Goal: Transaction & Acquisition: Purchase product/service

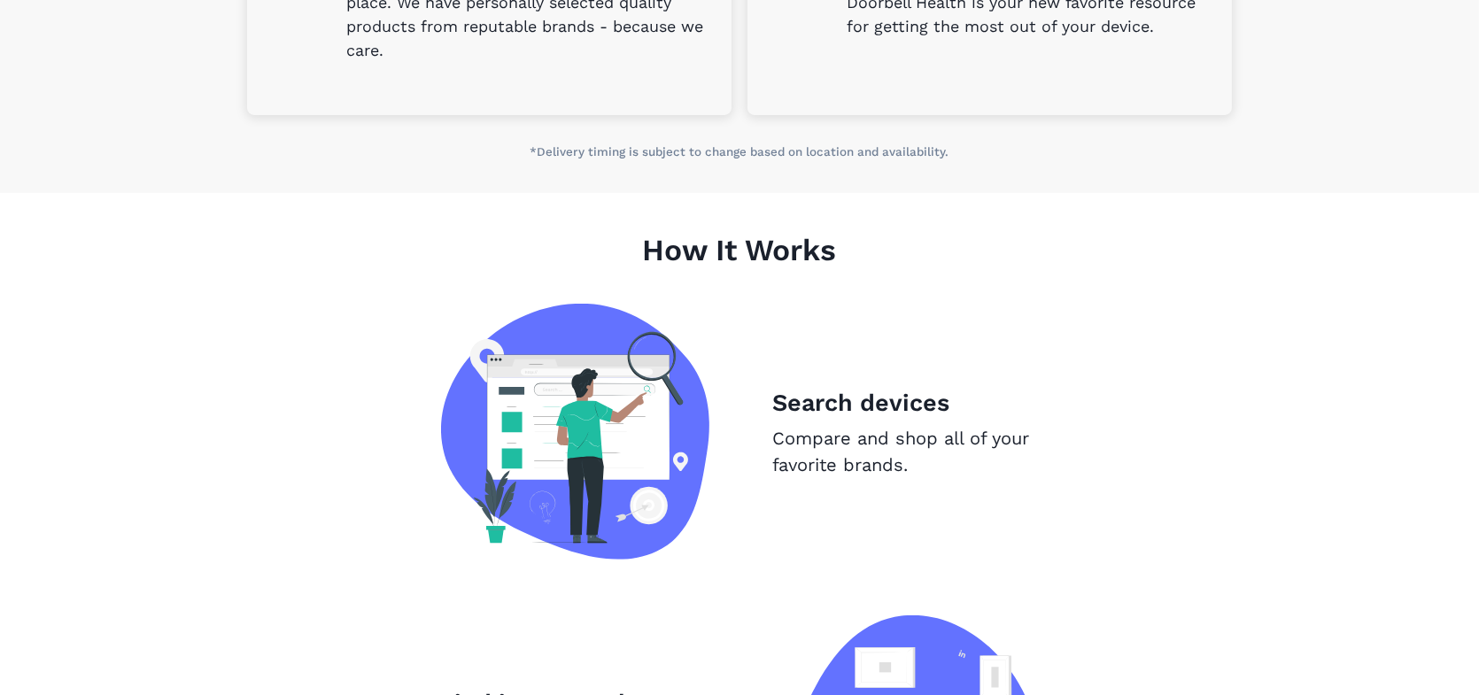
scroll to position [886, 0]
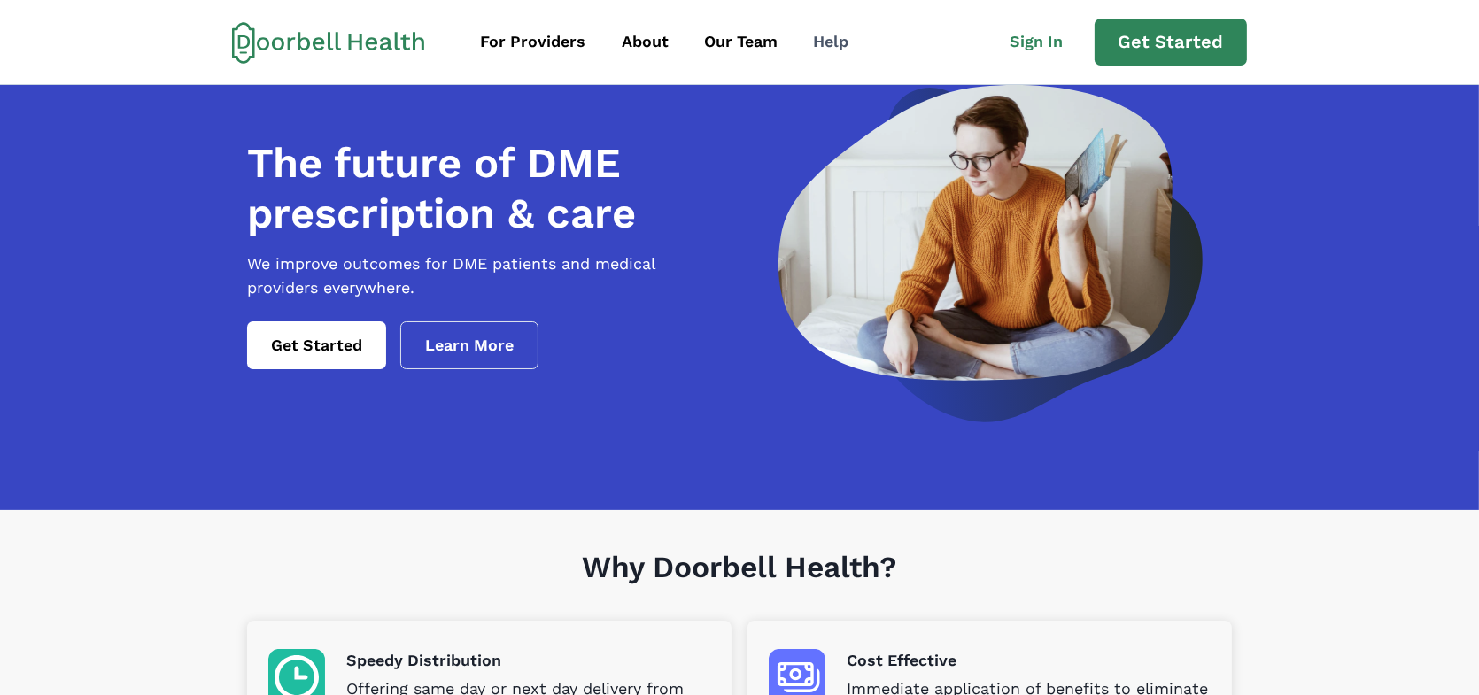
click at [823, 38] on div "Help" at bounding box center [830, 42] width 35 height 24
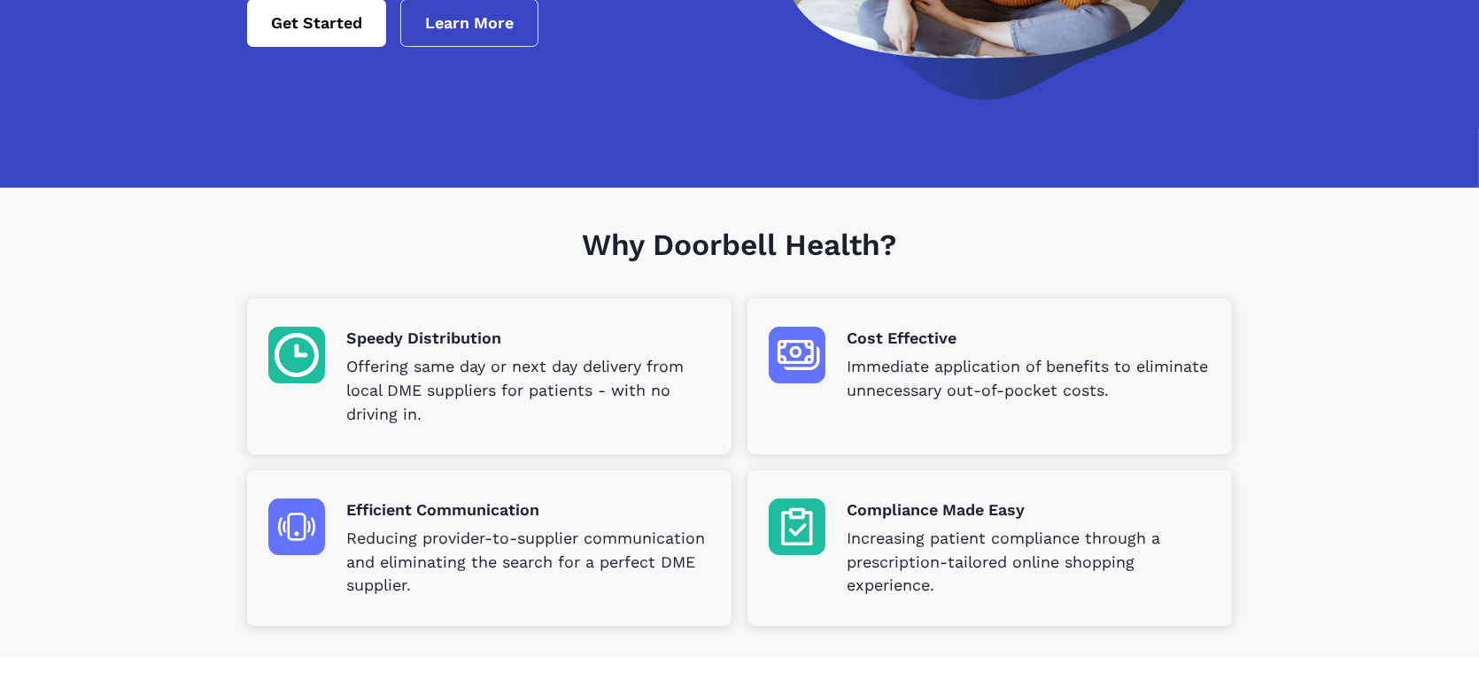
scroll to position [354, 0]
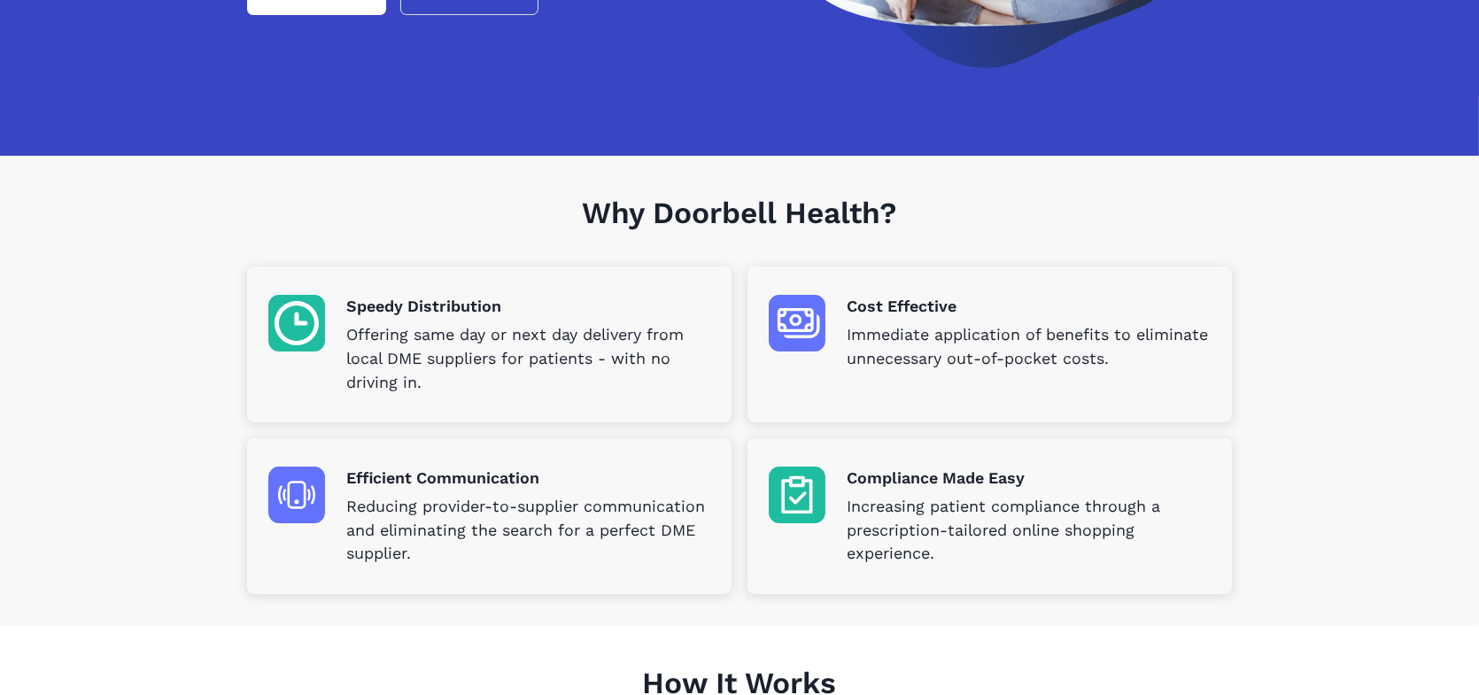
click at [992, 174] on div "Why Doorbell Health? Speedy Distribution Offering same day or next day delivery…" at bounding box center [740, 391] width 1016 height 470
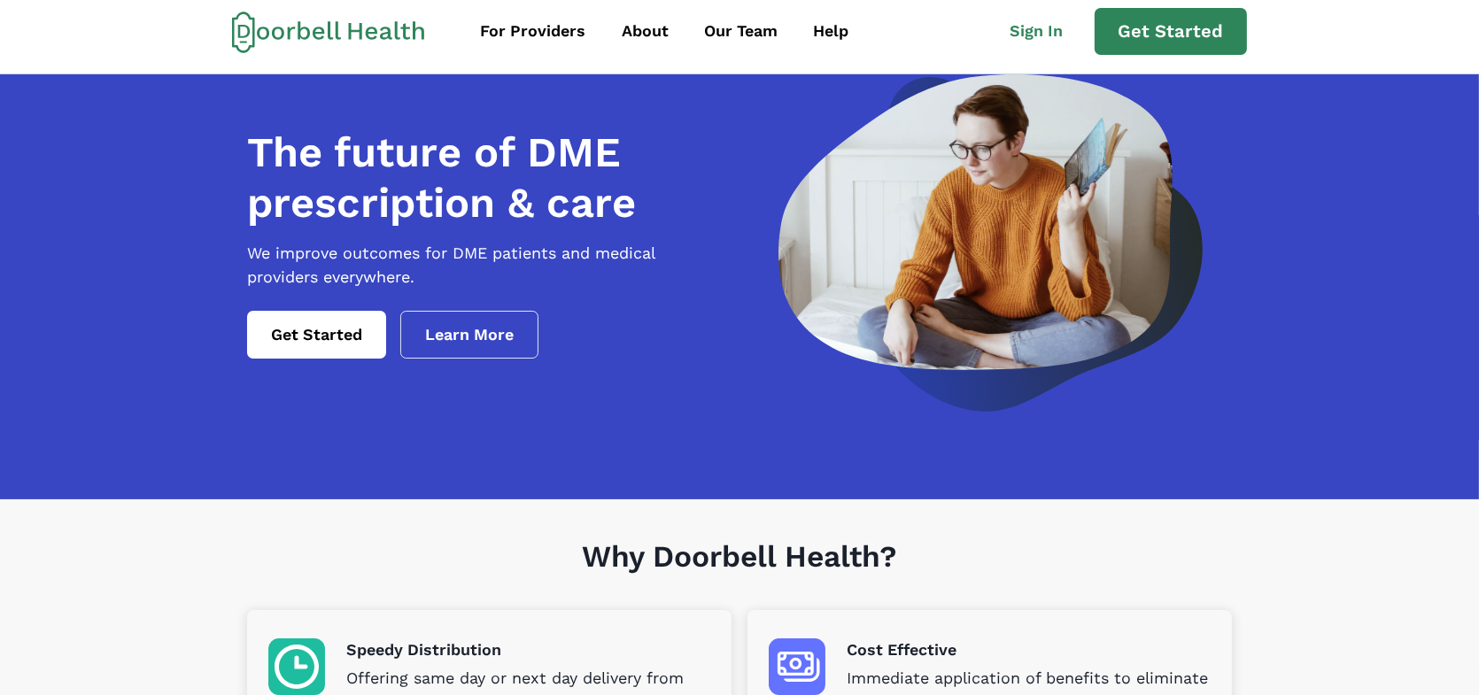
scroll to position [0, 0]
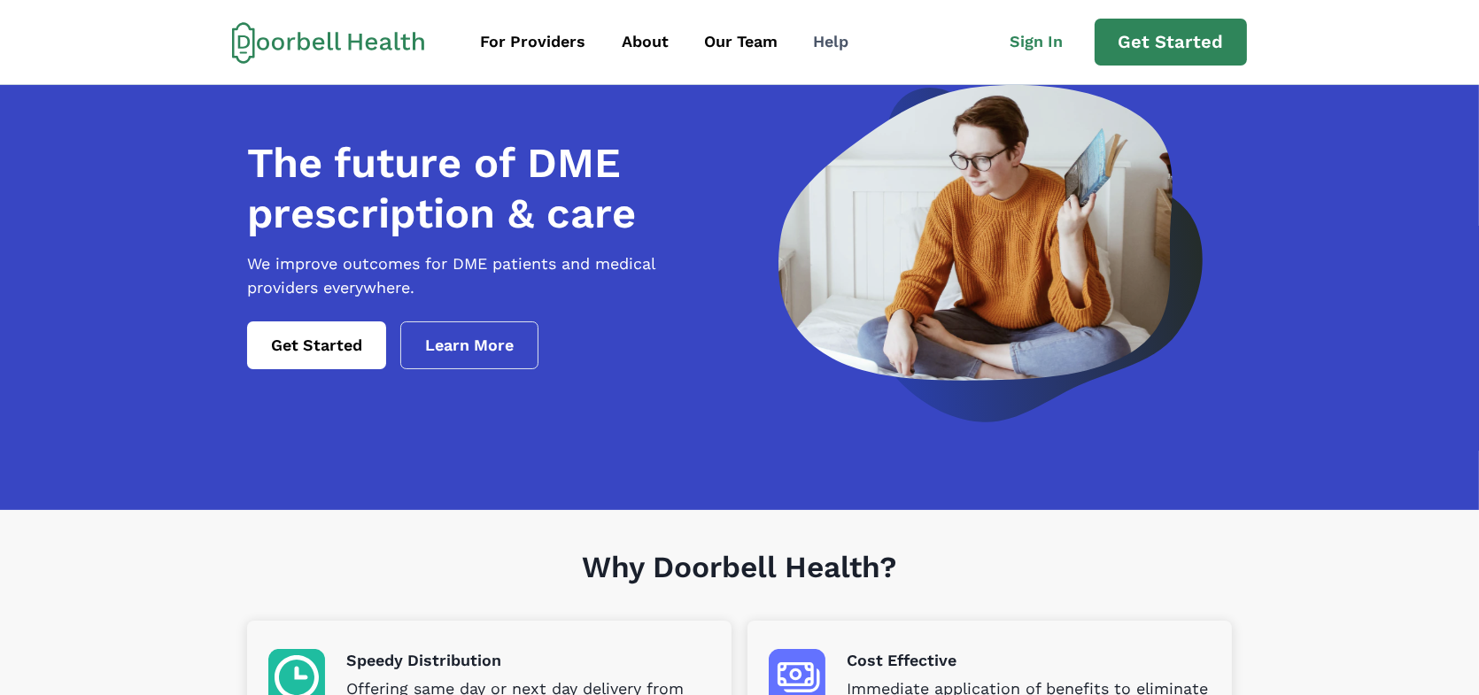
click at [824, 38] on div "Help" at bounding box center [830, 42] width 35 height 24
click at [753, 38] on div "Our Team" at bounding box center [741, 42] width 74 height 24
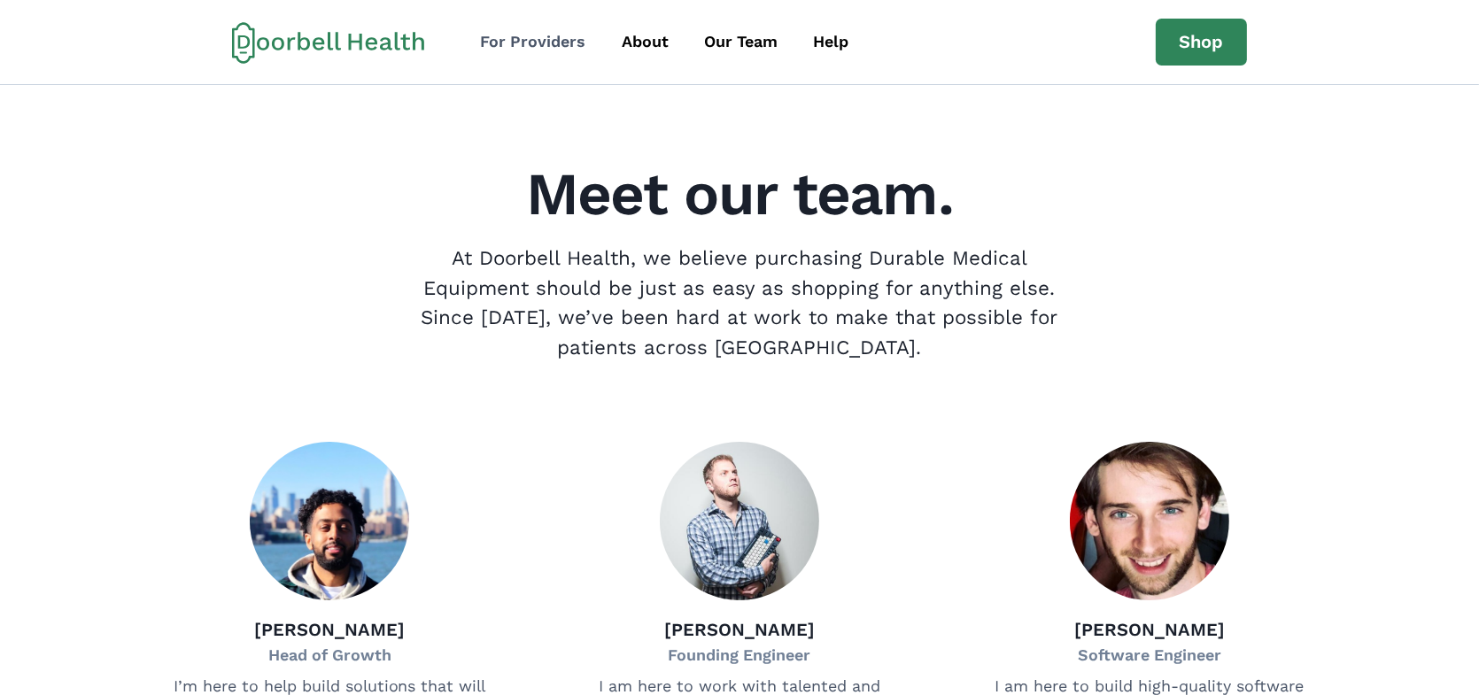
click at [538, 34] on div "For Providers" at bounding box center [532, 42] width 105 height 24
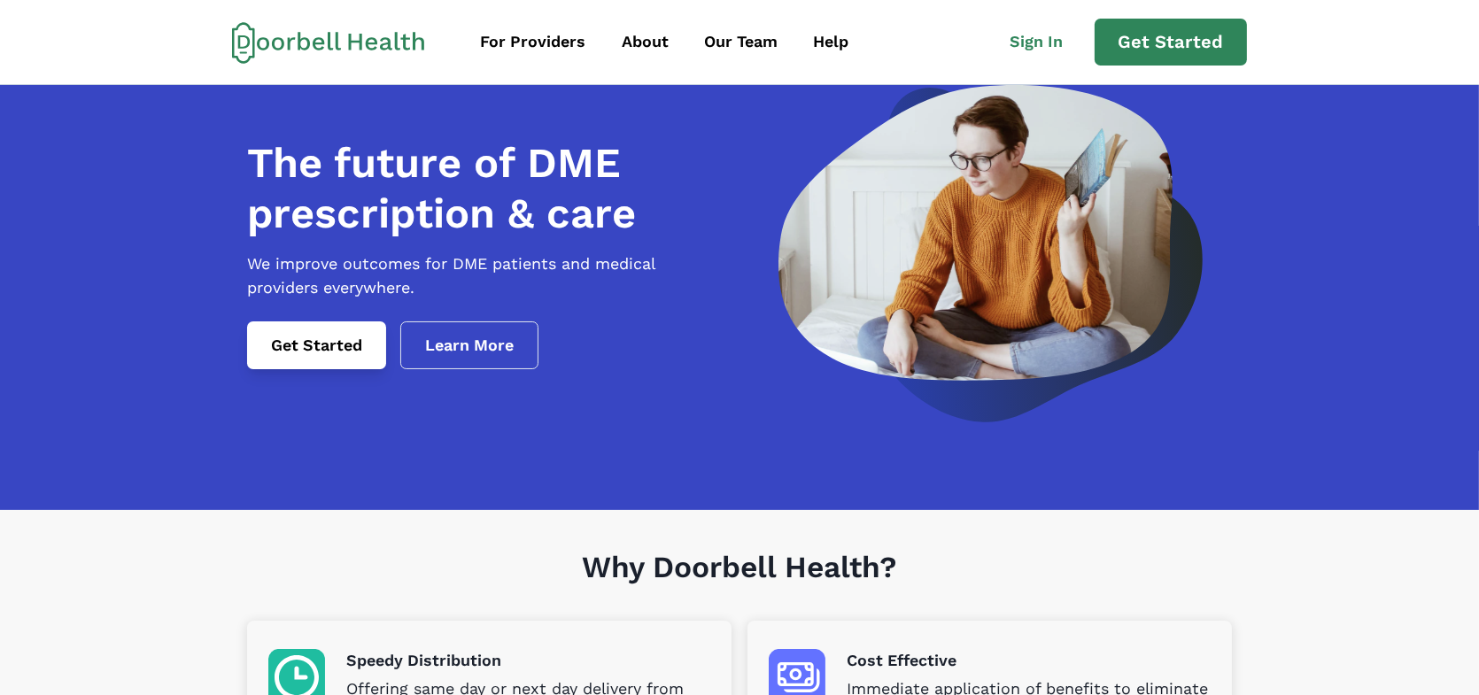
click at [321, 369] on link "Get Started" at bounding box center [316, 346] width 139 height 48
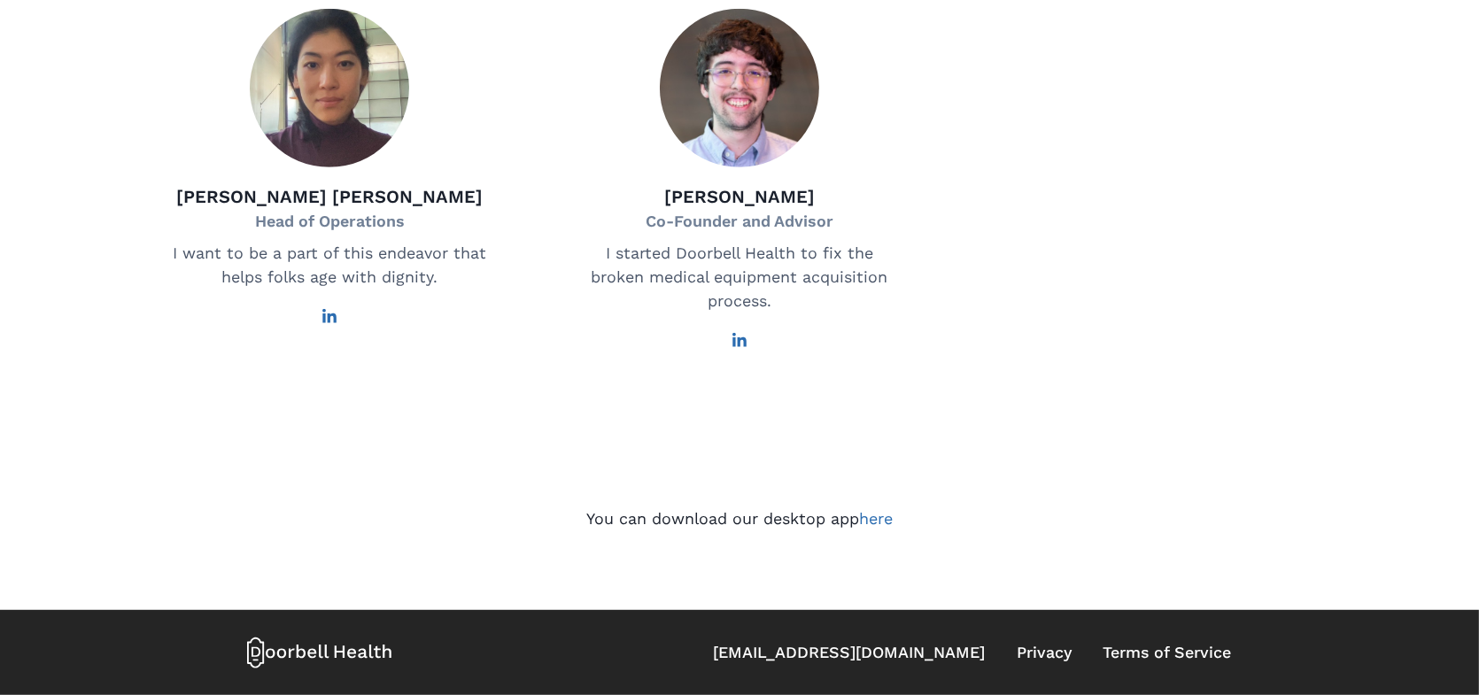
scroll to position [1289, 0]
click at [874, 522] on link "here" at bounding box center [876, 518] width 34 height 19
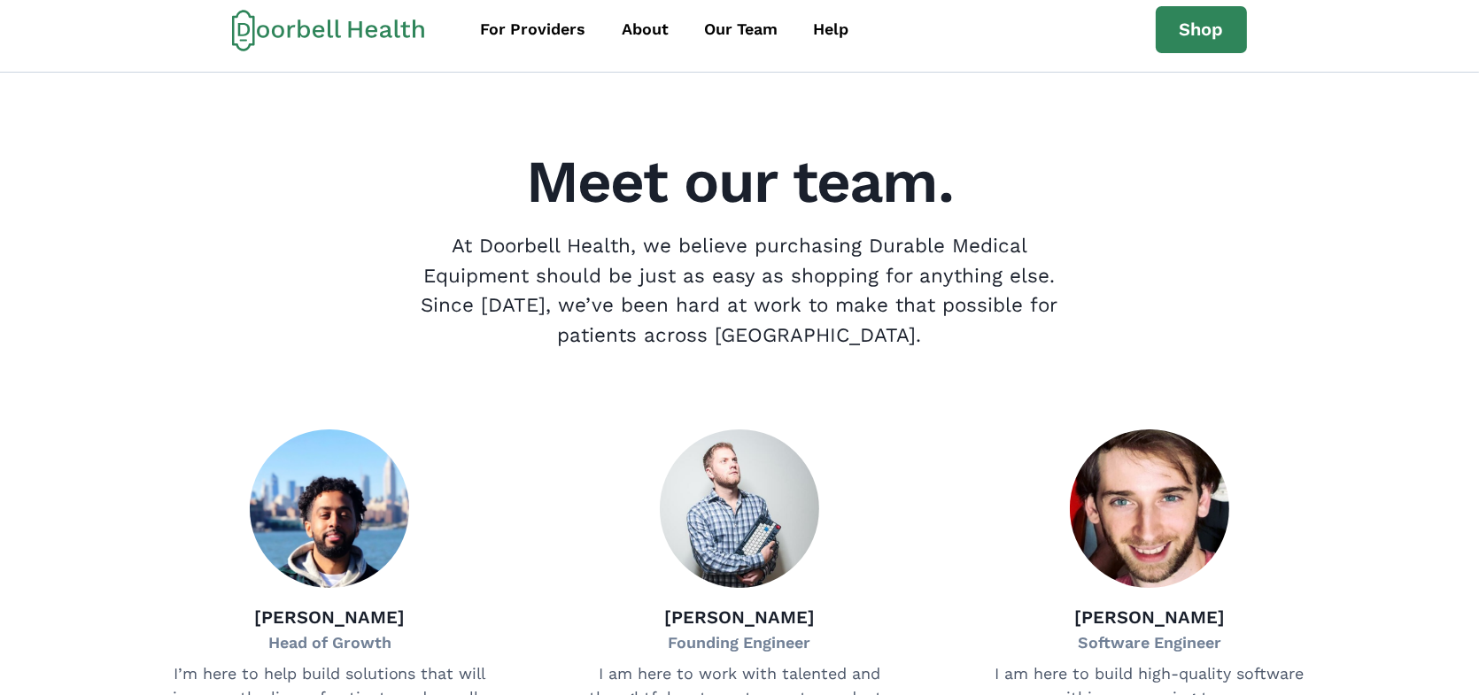
scroll to position [0, 0]
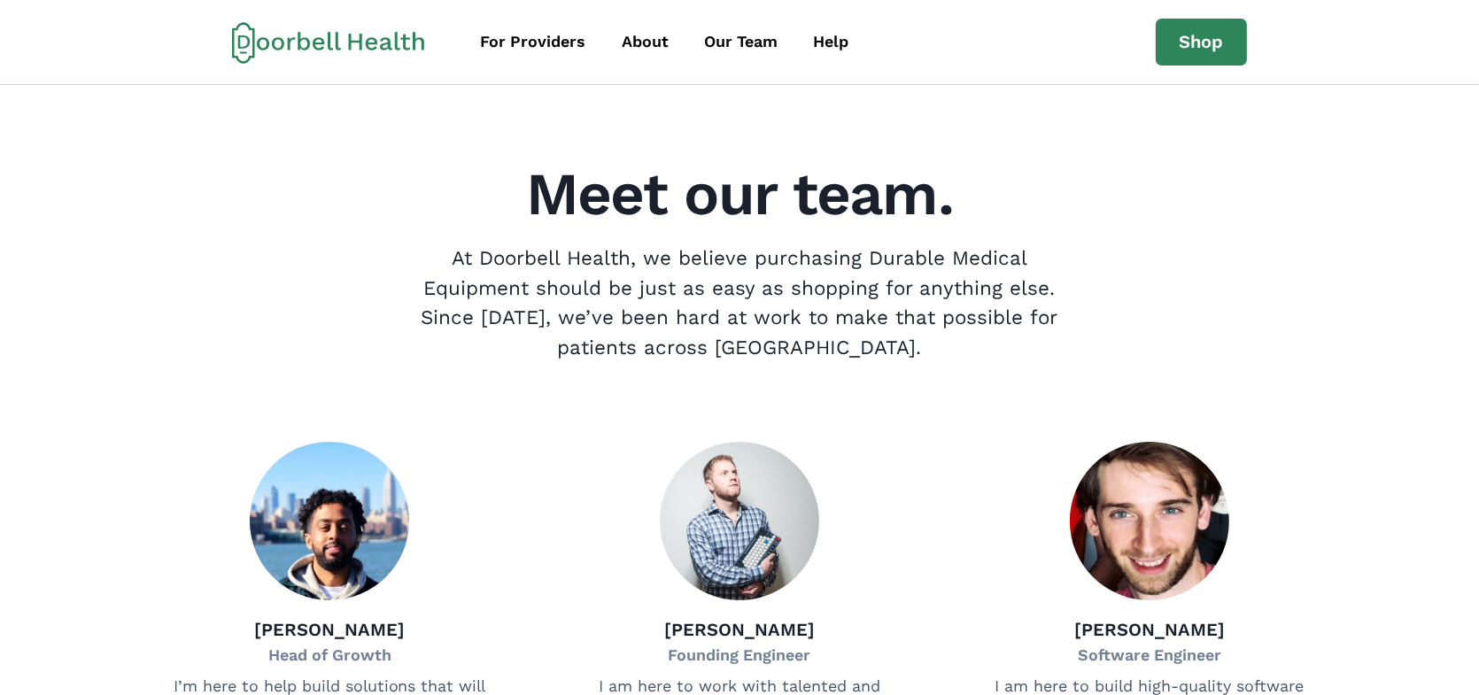
click at [359, 43] on icon at bounding box center [328, 42] width 193 height 43
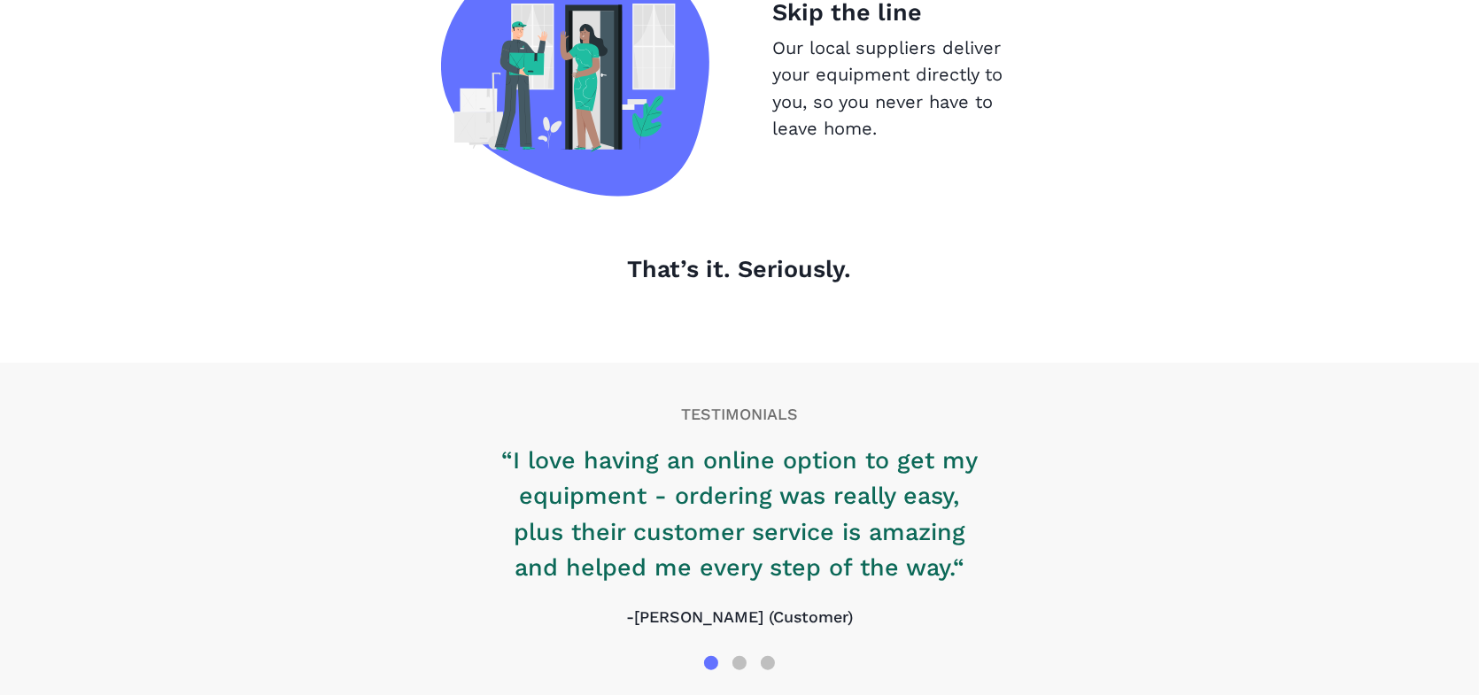
scroll to position [2027, 0]
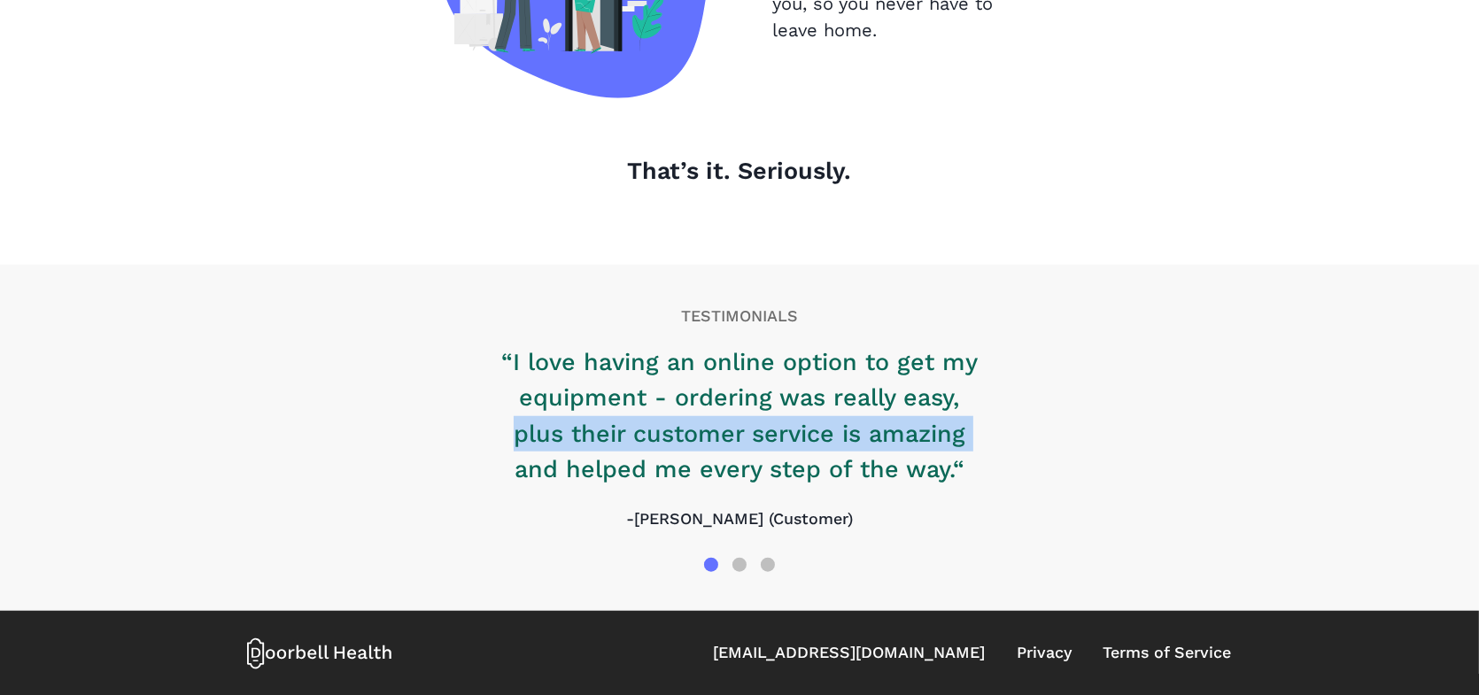
drag, startPoint x: 955, startPoint y: 409, endPoint x: 473, endPoint y: 487, distance: 488.1
click at [410, 471] on div "“I love having an online option to get my equipment - ordering was really easy,…" at bounding box center [740, 448] width 976 height 206
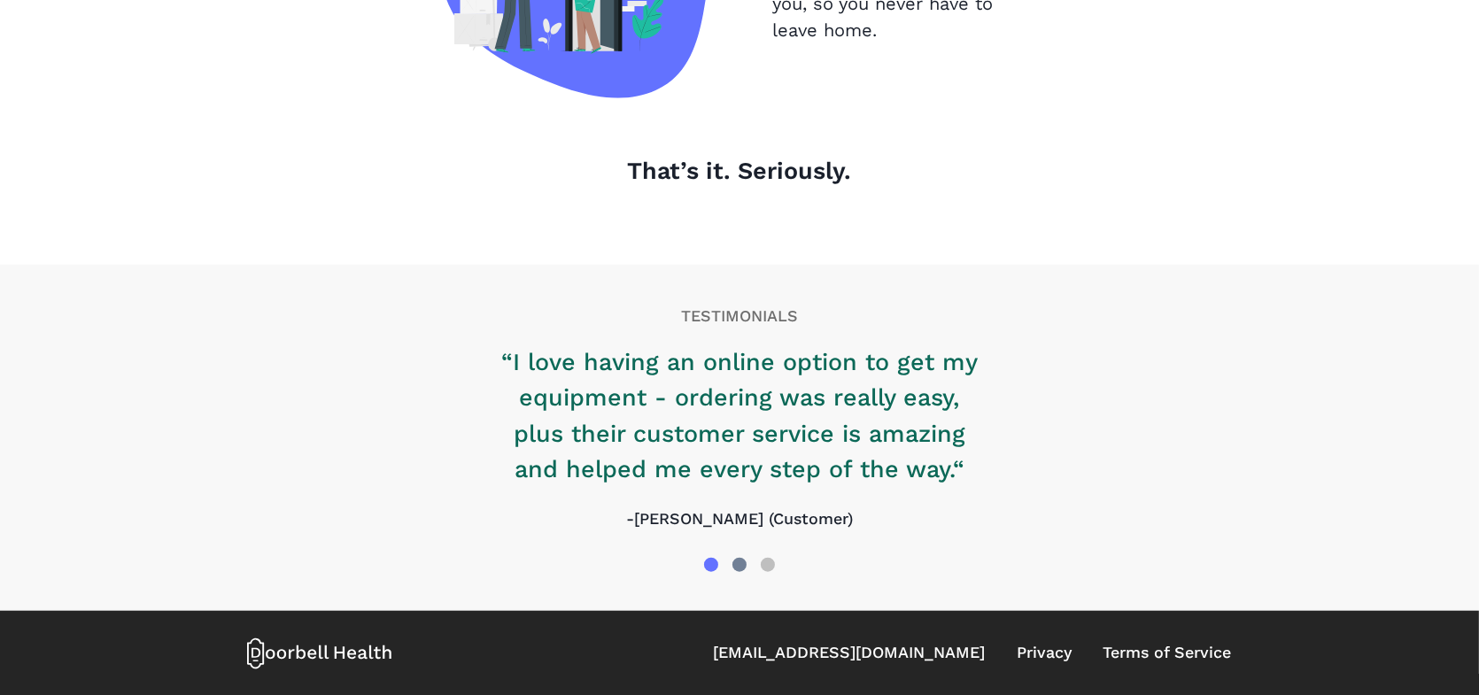
click at [747, 566] on div at bounding box center [739, 565] width 28 height 28
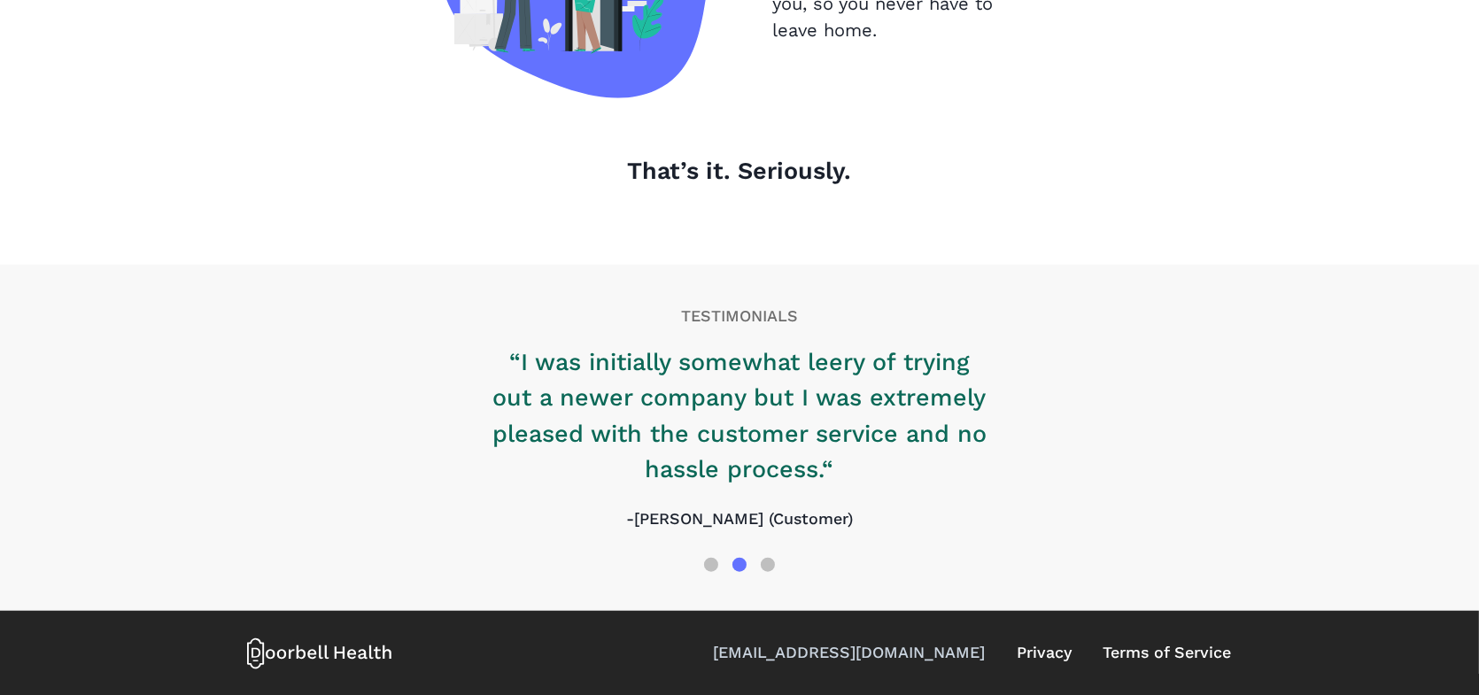
click at [882, 651] on link "[EMAIL_ADDRESS][DOMAIN_NAME]" at bounding box center [849, 653] width 272 height 24
click at [1116, 647] on link "Terms of Service" at bounding box center [1168, 653] width 128 height 24
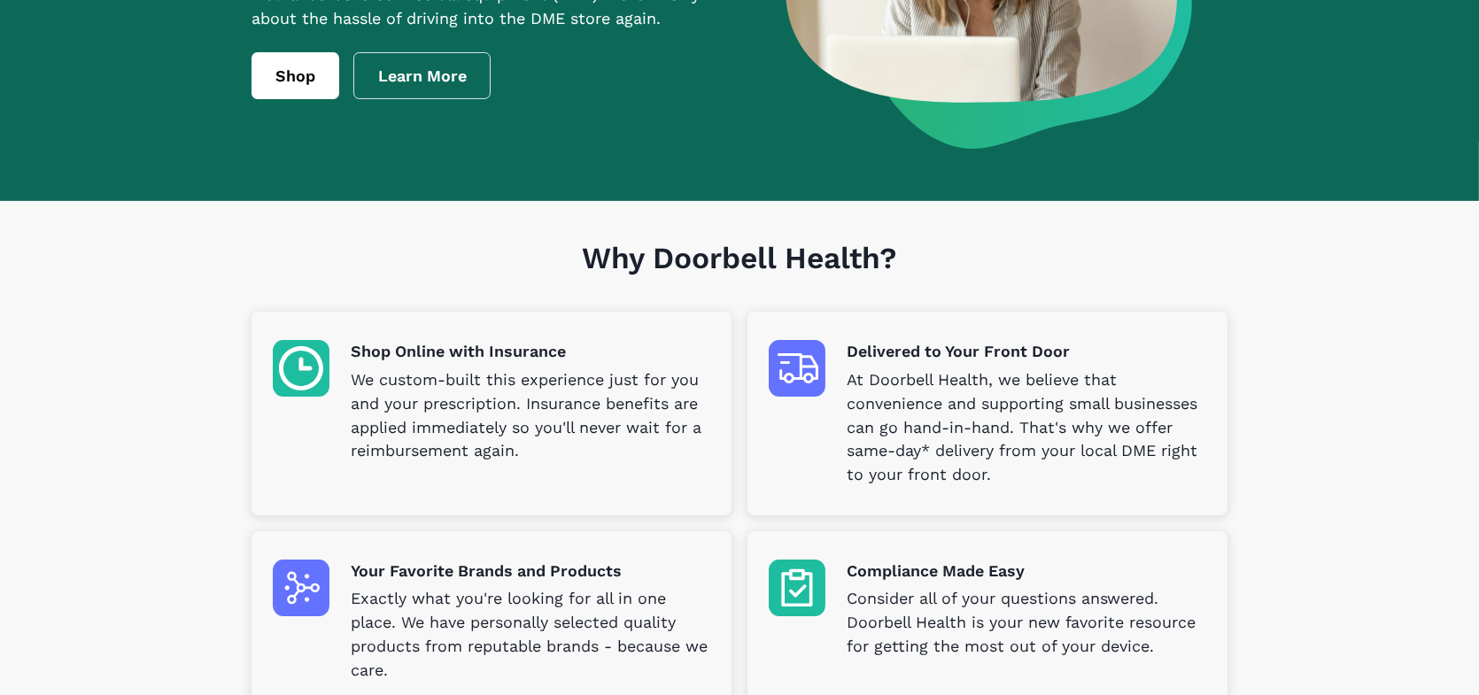
scroll to position [0, 0]
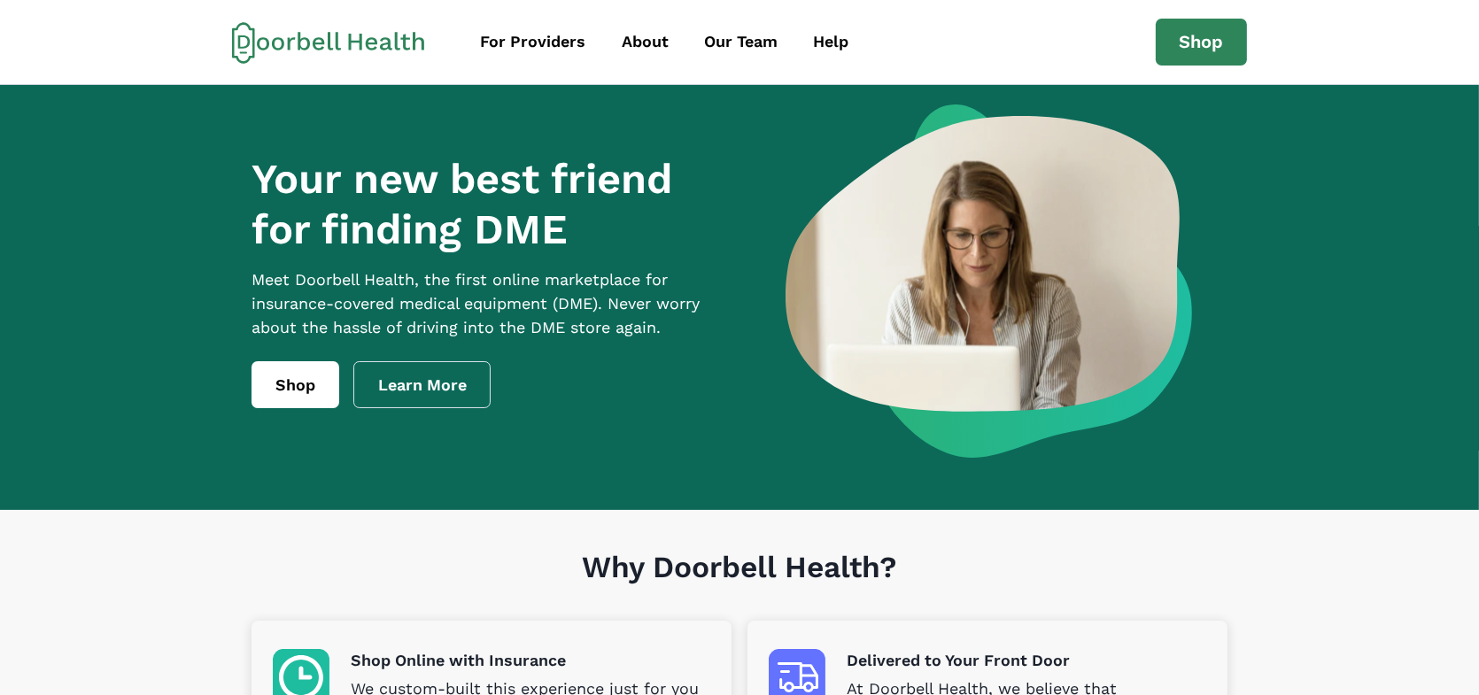
click at [355, 41] on icon at bounding box center [354, 41] width 13 height 16
click at [443, 386] on link "Learn More" at bounding box center [422, 385] width 138 height 48
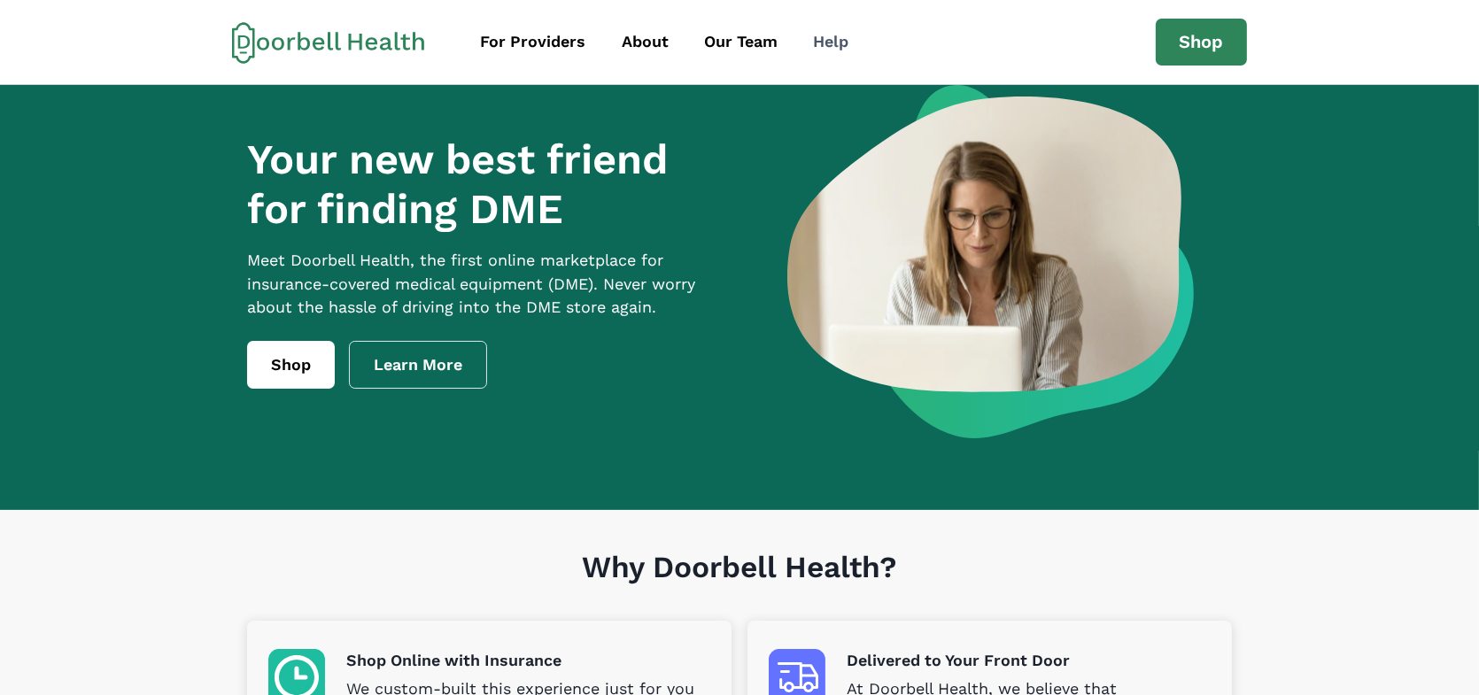
click at [830, 38] on div "Help" at bounding box center [830, 42] width 35 height 24
click at [1244, 317] on div "Your new best friend for finding DME Meet [PERSON_NAME] Health, the first onlin…" at bounding box center [740, 277] width 1016 height 385
click at [1180, 44] on link "Shop" at bounding box center [1202, 43] width 92 height 48
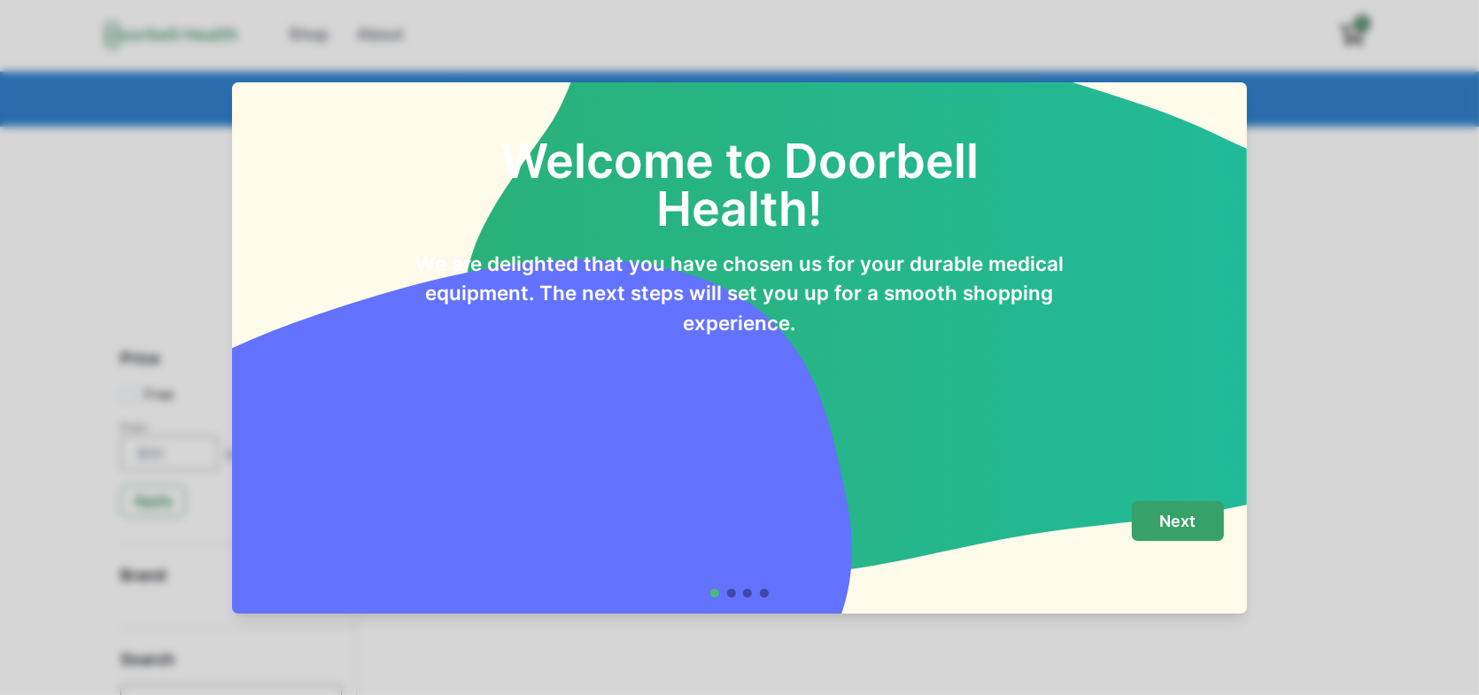
click at [1155, 515] on button "Next" at bounding box center [1178, 521] width 92 height 40
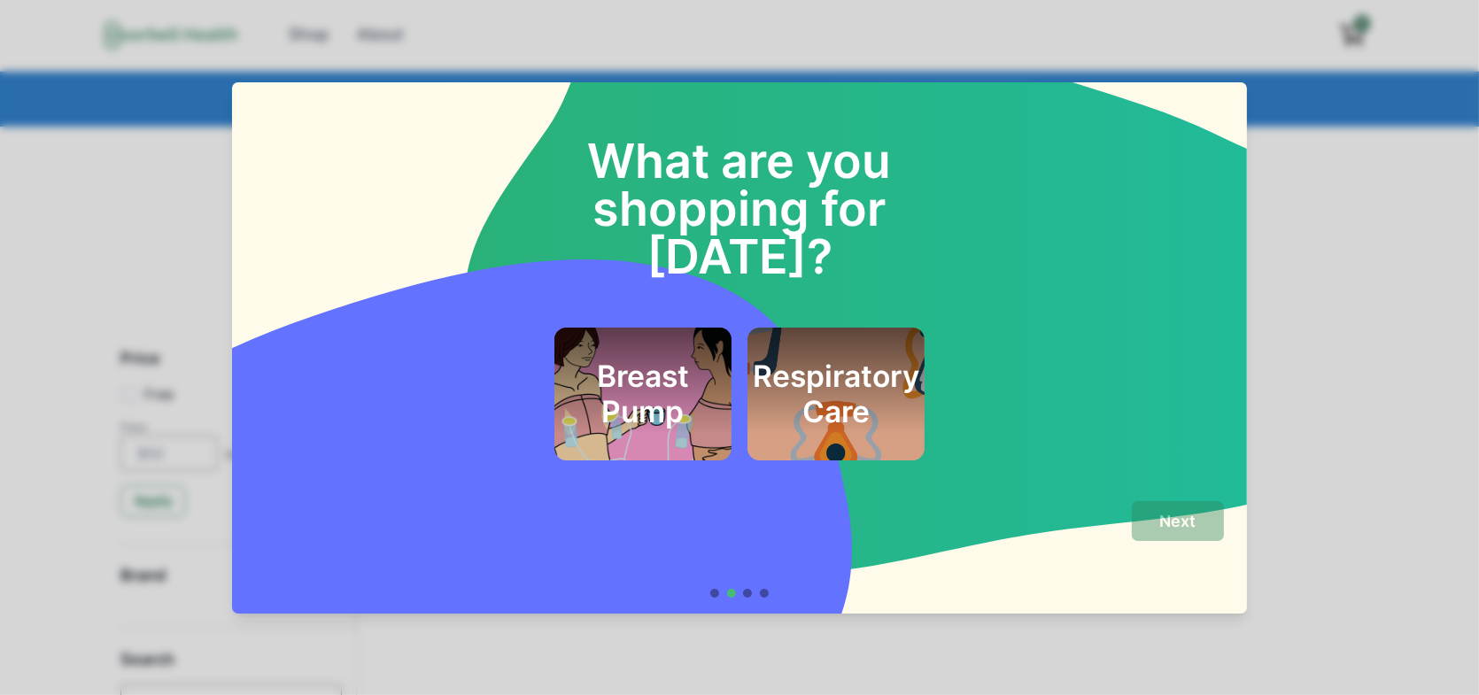
click at [847, 359] on h2 "Respiratory Care" at bounding box center [836, 395] width 167 height 72
click at [1176, 521] on p "Next" at bounding box center [1177, 521] width 36 height 19
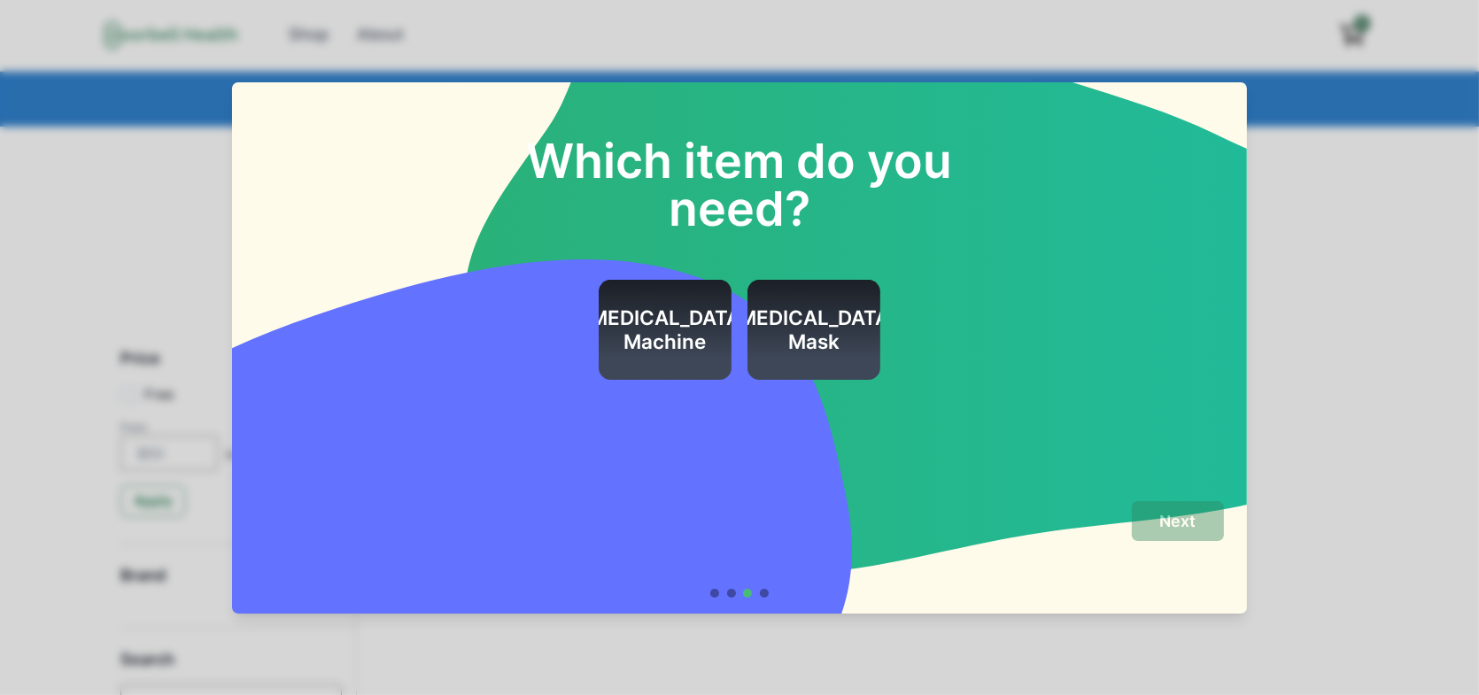
click at [716, 342] on h2 "[MEDICAL_DATA] Machine" at bounding box center [665, 330] width 167 height 48
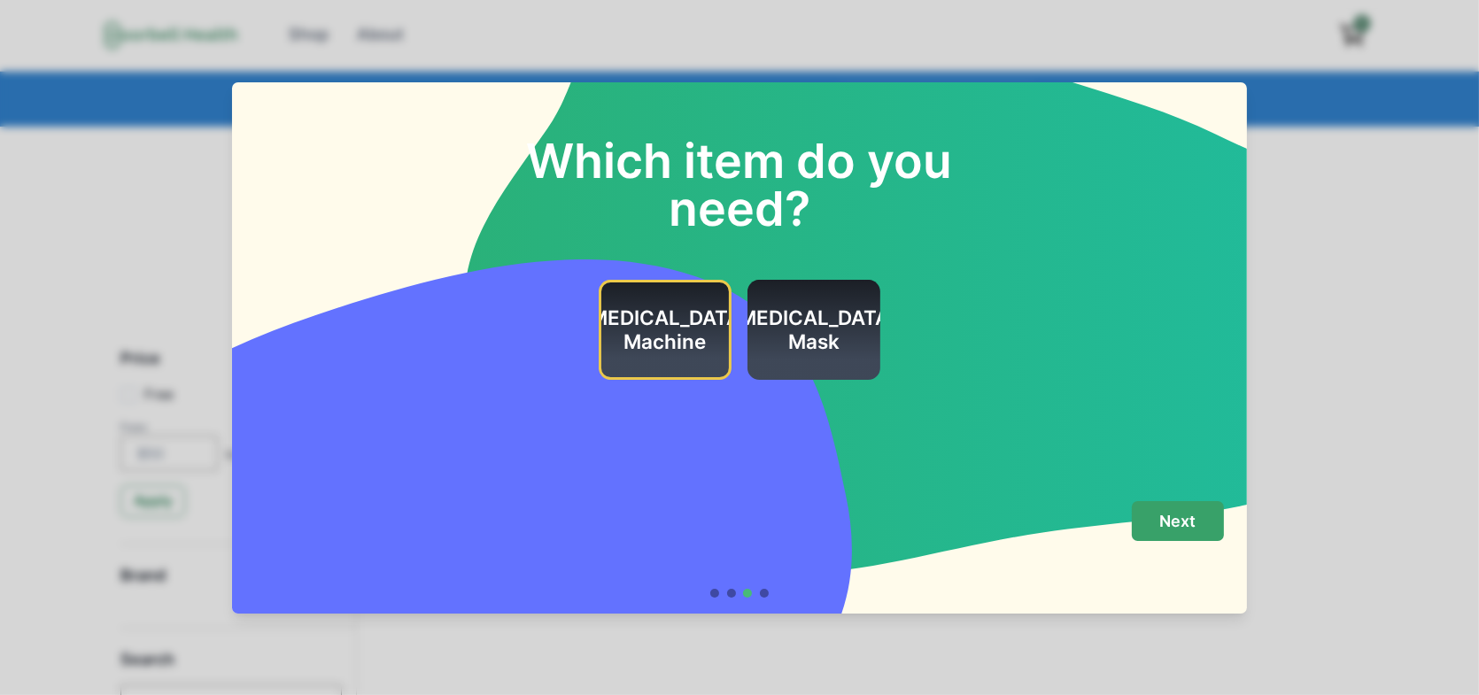
click at [1171, 527] on p "Next" at bounding box center [1177, 521] width 36 height 19
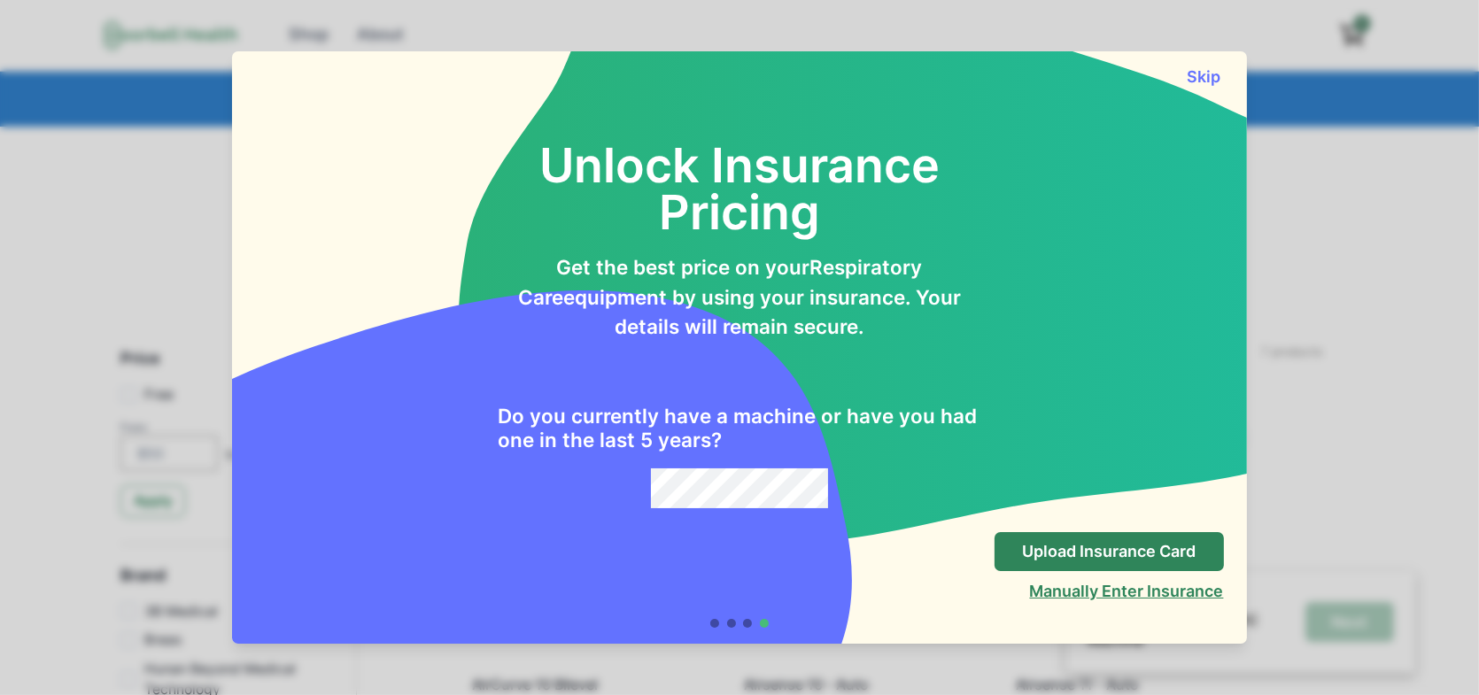
click at [1109, 592] on button "Manually Enter Insurance" at bounding box center [1127, 591] width 194 height 19
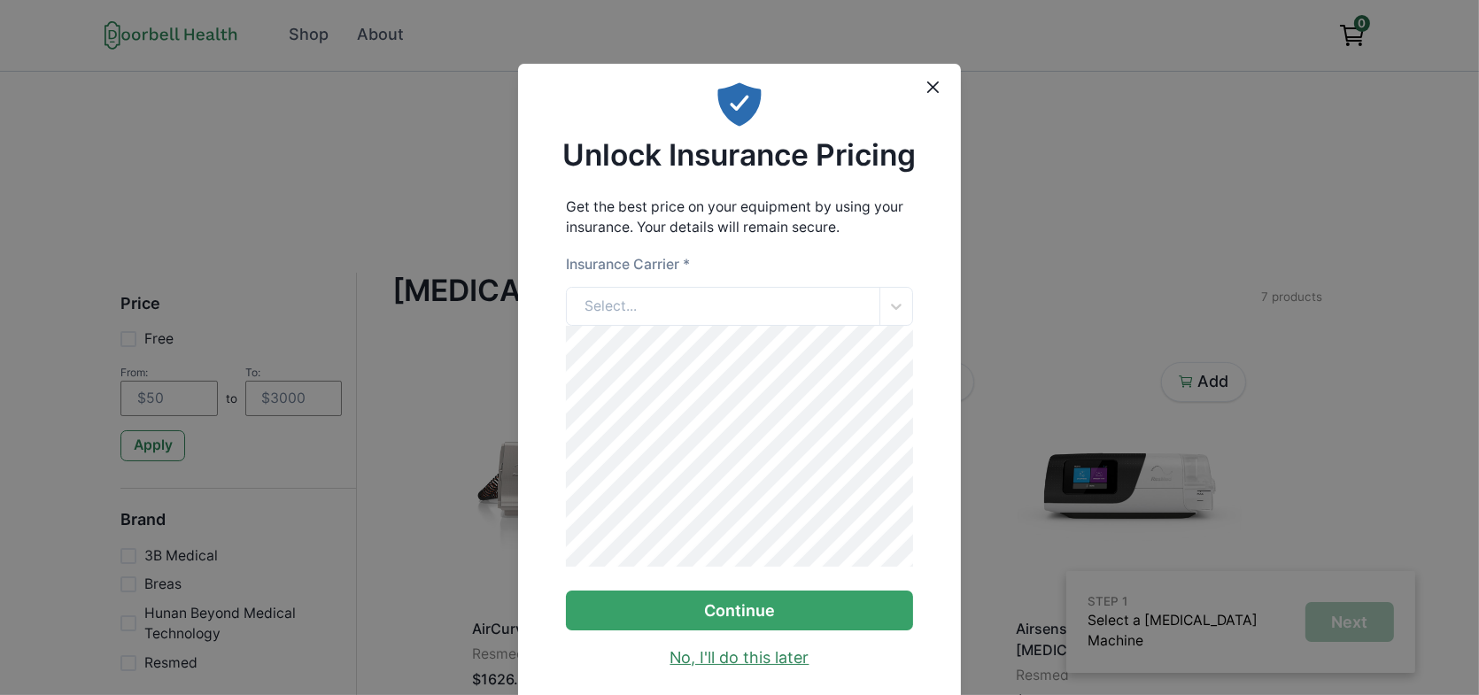
click at [765, 671] on link "No, I'll do this later" at bounding box center [740, 659] width 139 height 24
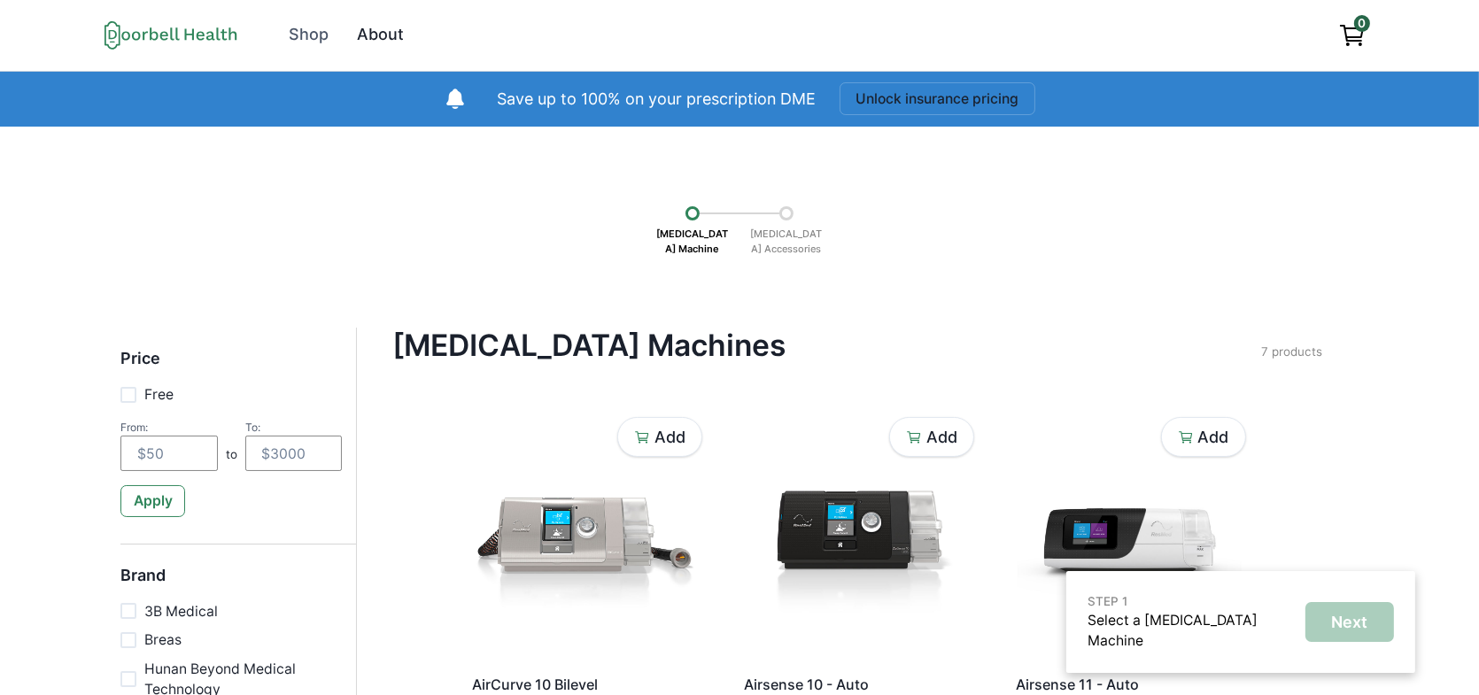
click at [374, 31] on div "About" at bounding box center [380, 35] width 47 height 24
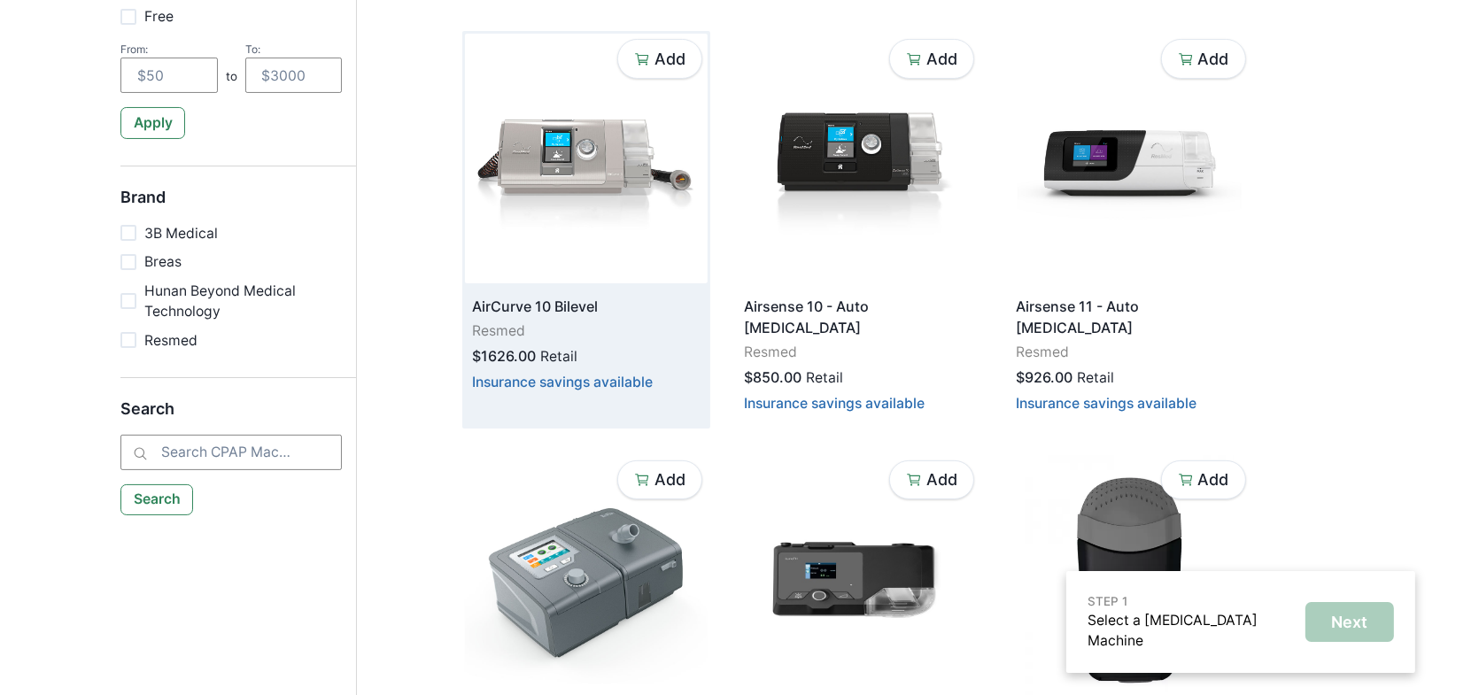
scroll to position [266, 0]
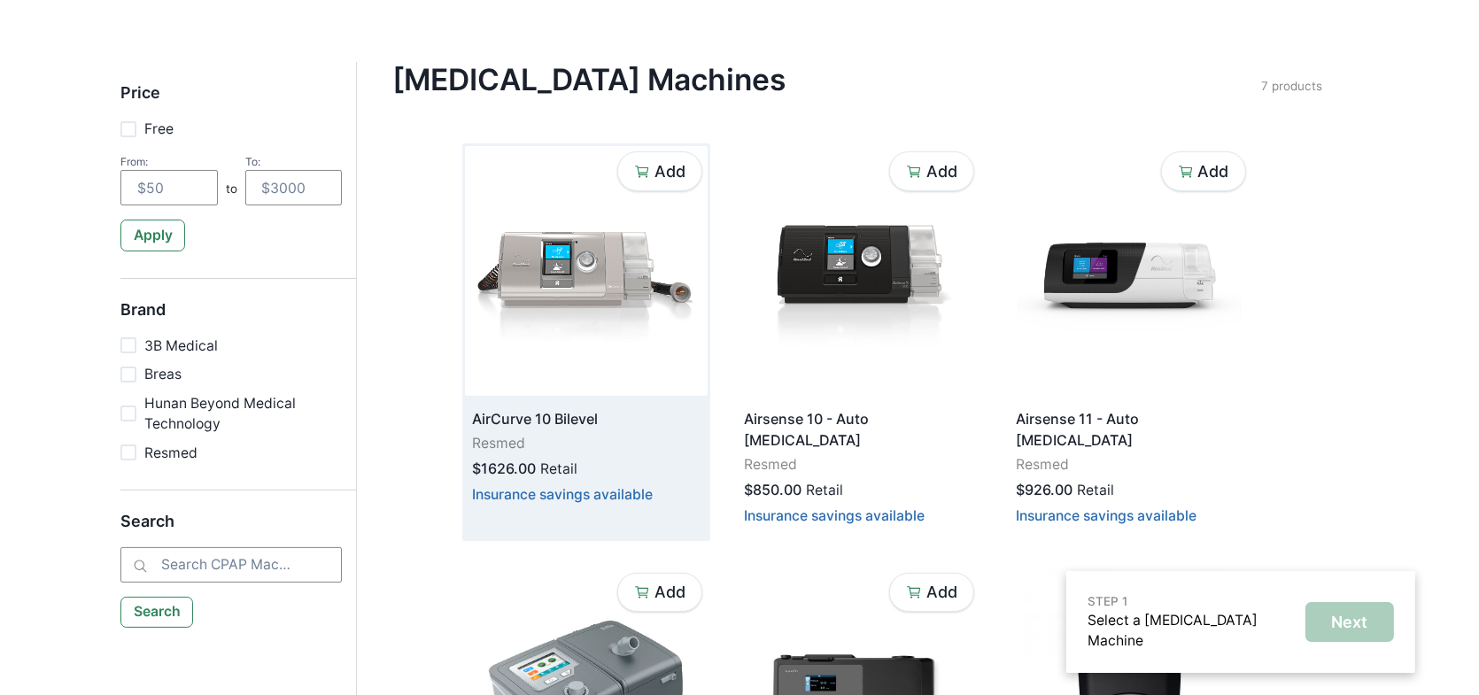
click at [592, 295] on img at bounding box center [586, 271] width 243 height 250
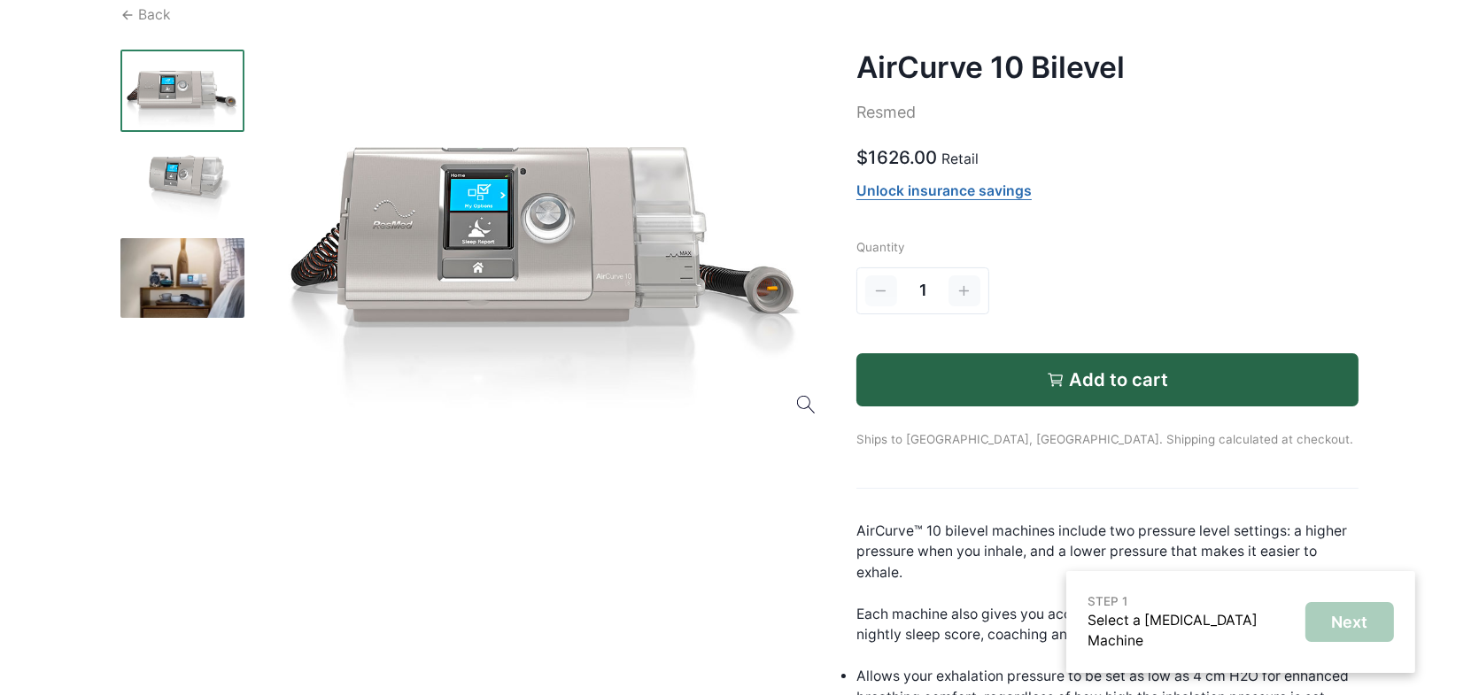
scroll to position [132, 0]
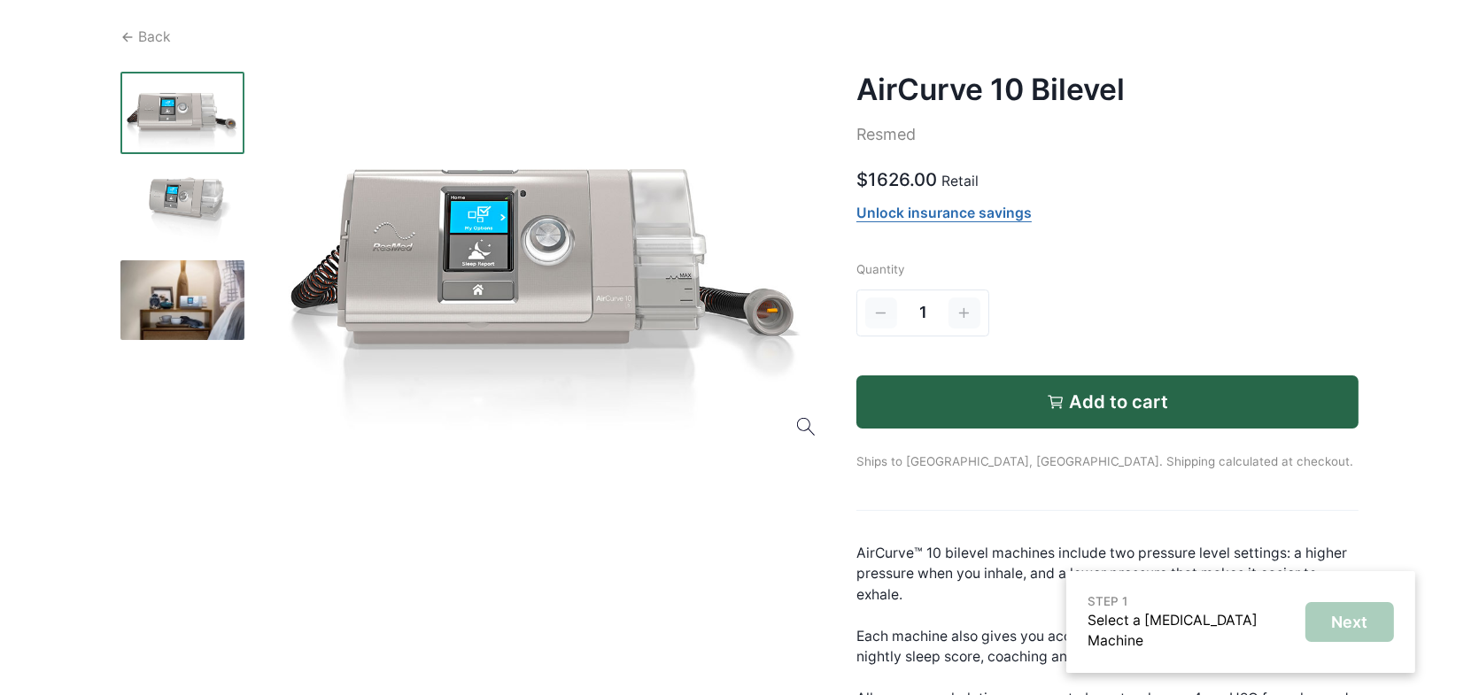
click at [529, 292] on div at bounding box center [546, 263] width 572 height 382
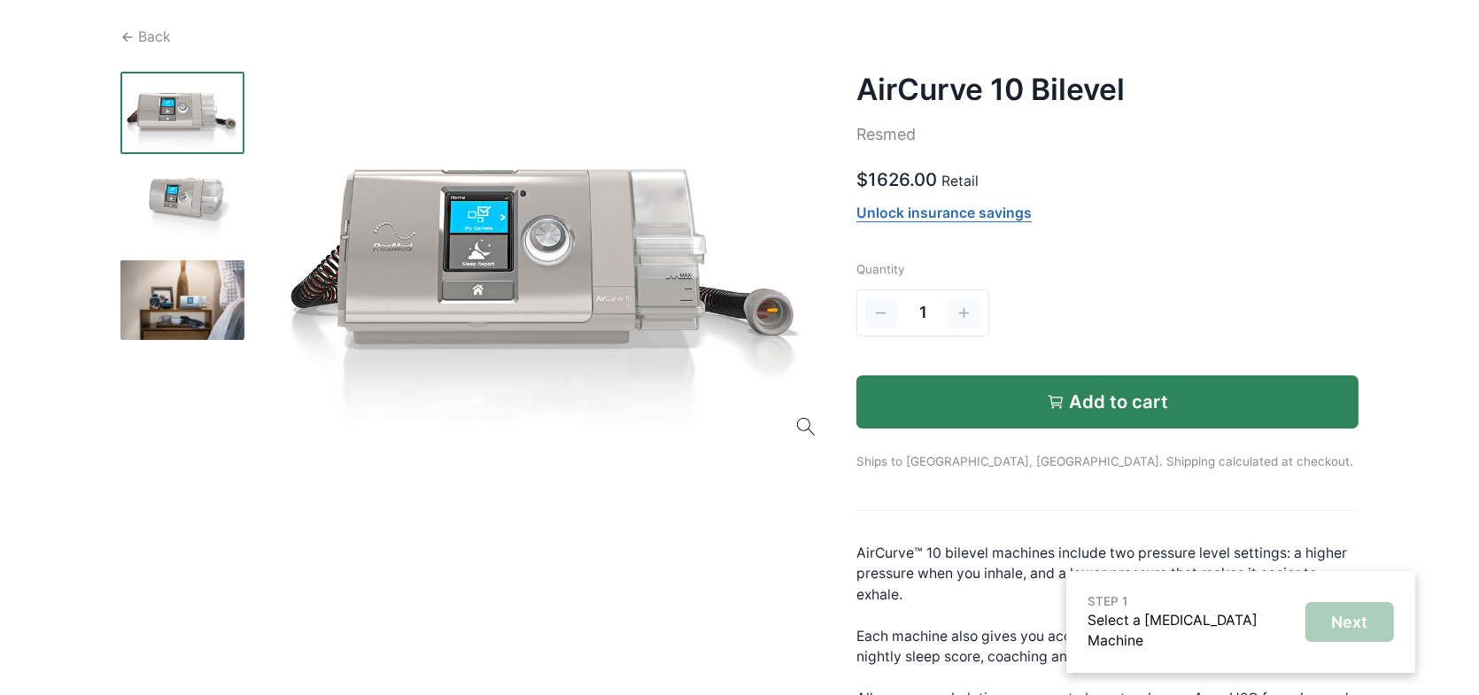
click at [1116, 406] on p "Add to cart" at bounding box center [1118, 401] width 99 height 21
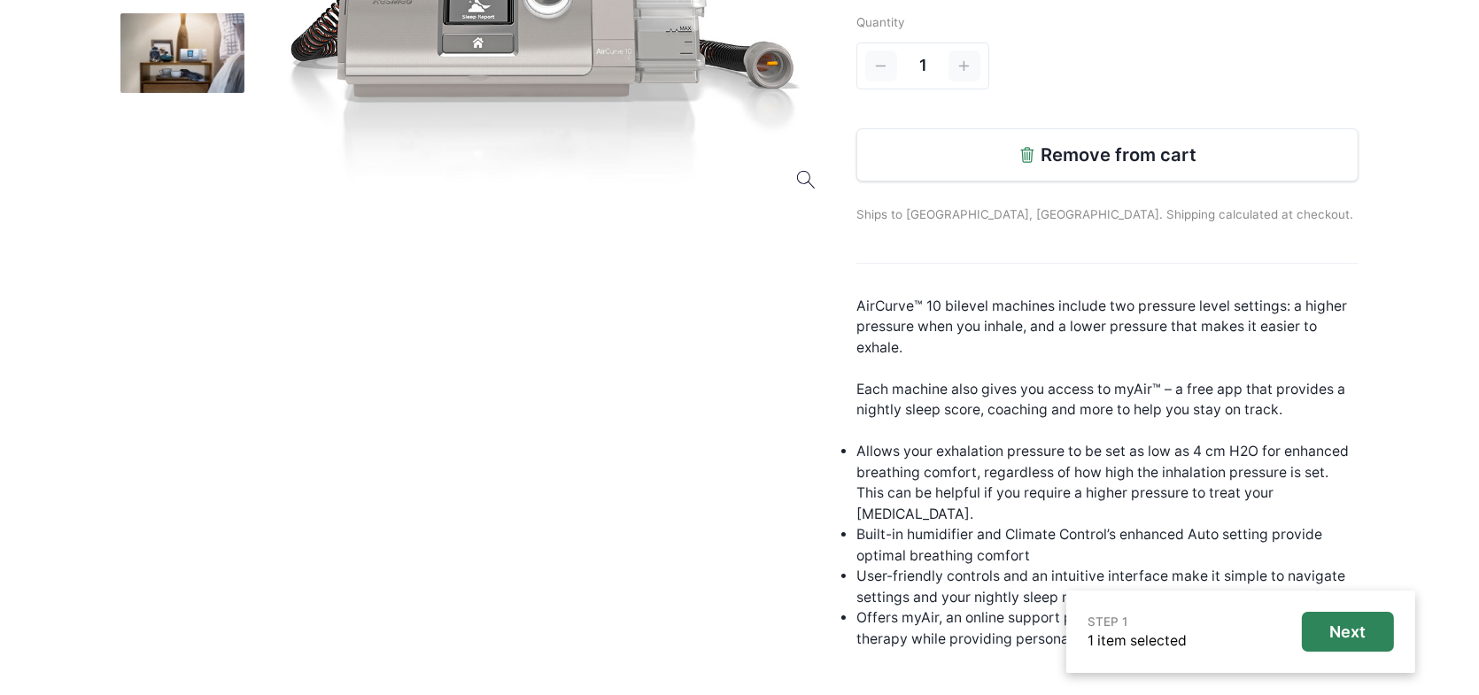
scroll to position [486, 0]
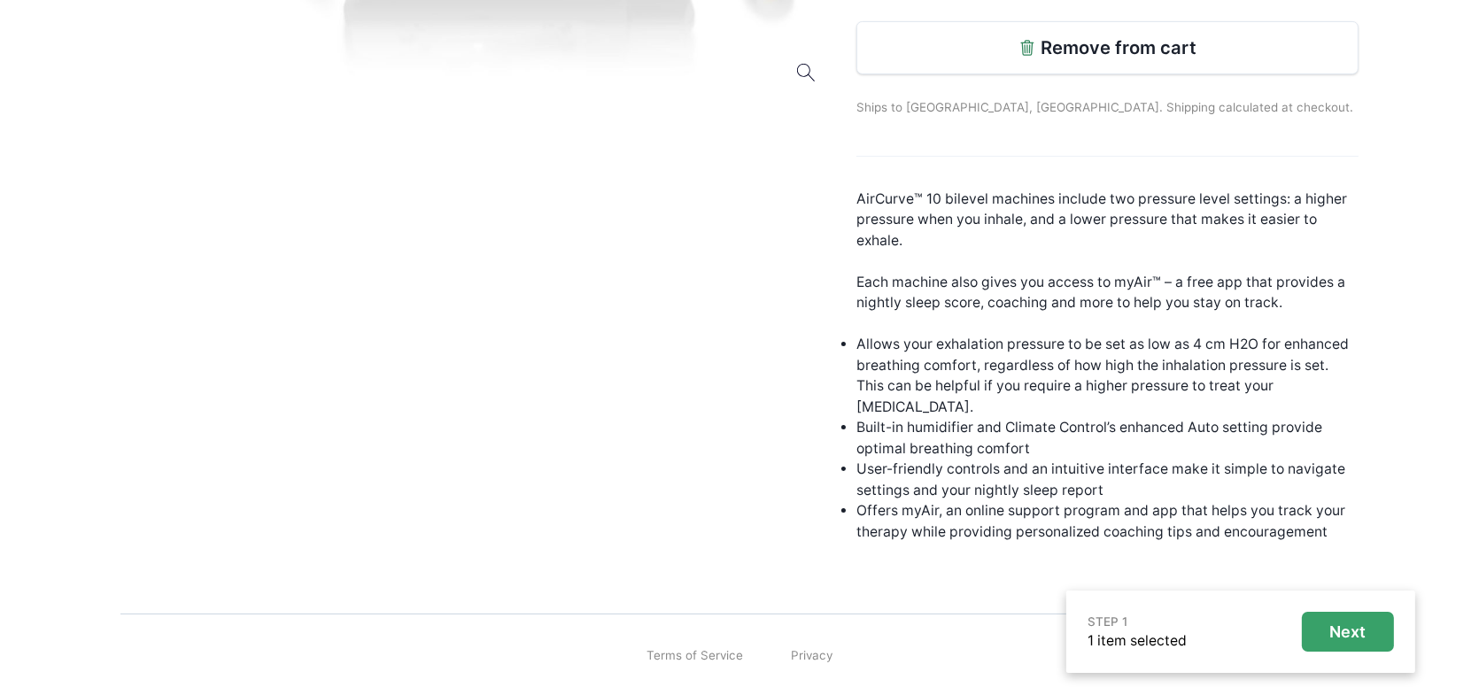
click at [1363, 624] on p "Next" at bounding box center [1348, 632] width 36 height 19
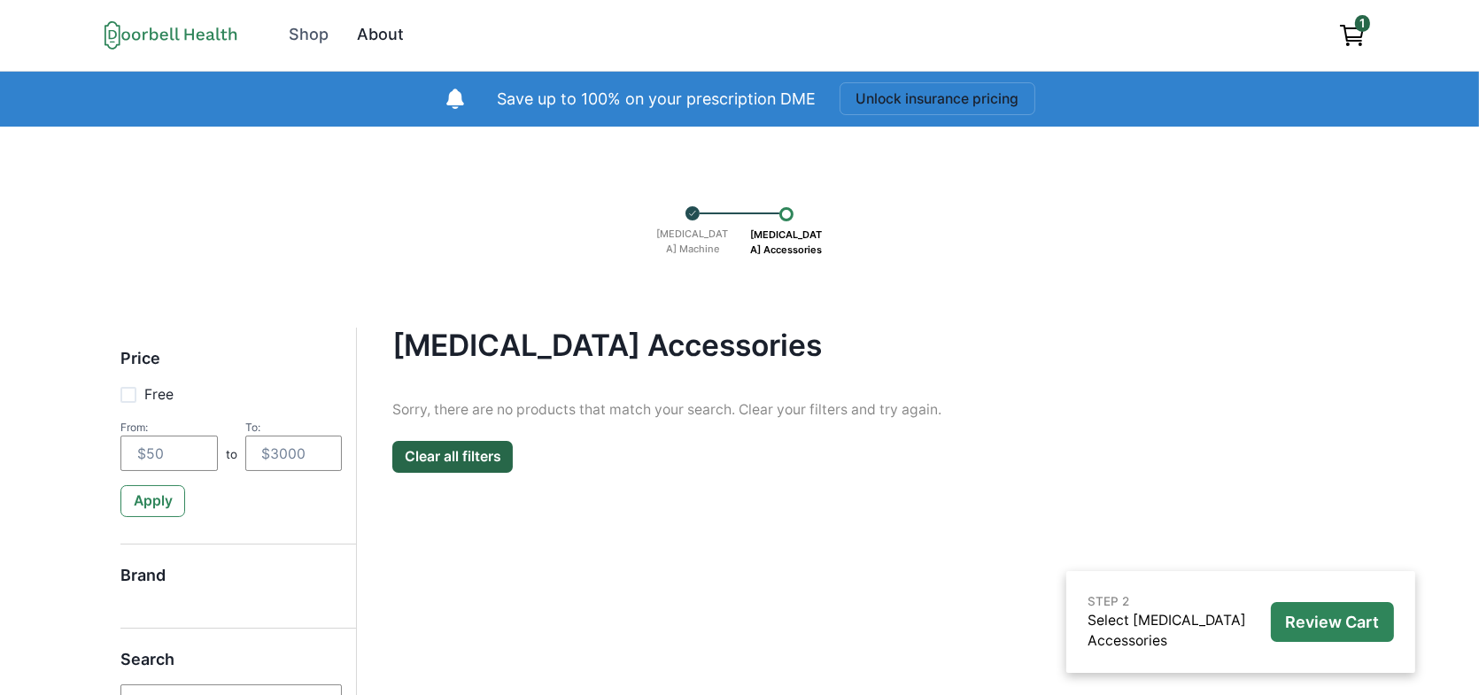
click at [373, 32] on div "About" at bounding box center [380, 35] width 47 height 24
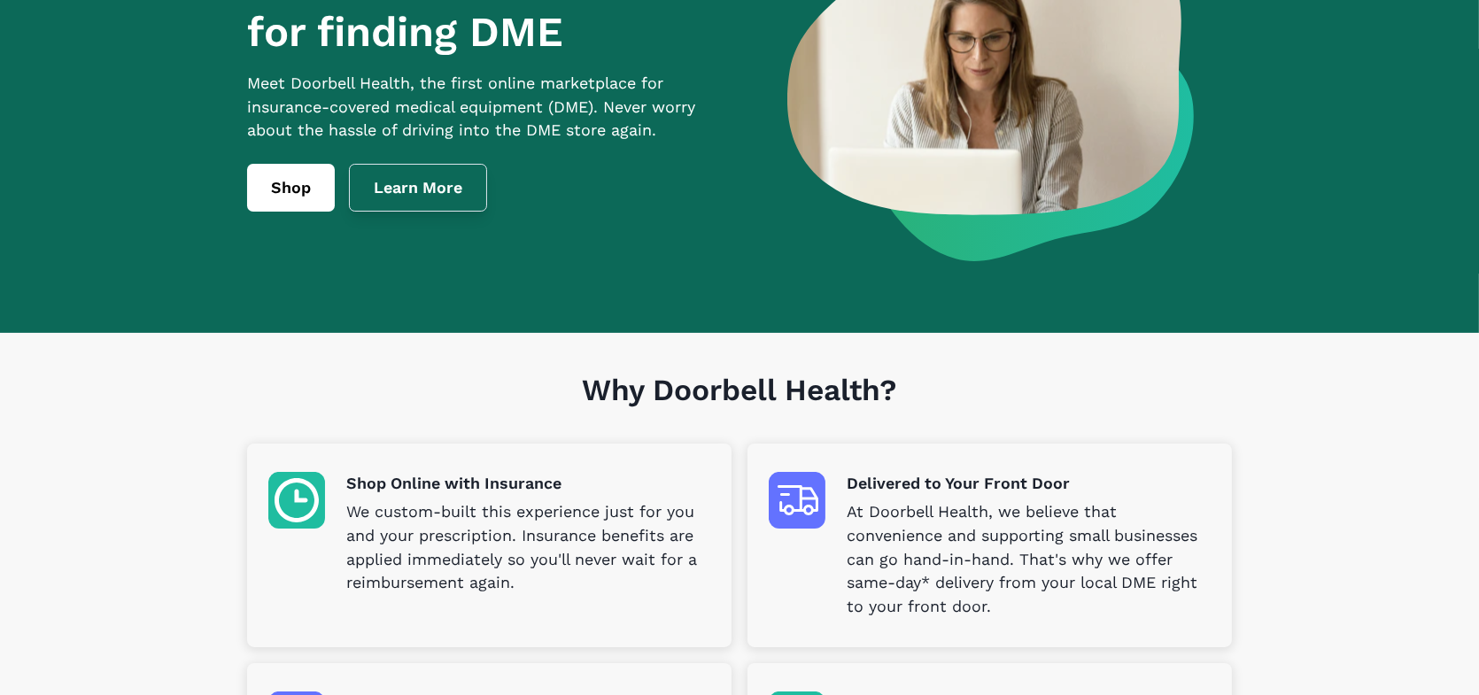
click at [434, 201] on link "Learn More" at bounding box center [418, 188] width 138 height 48
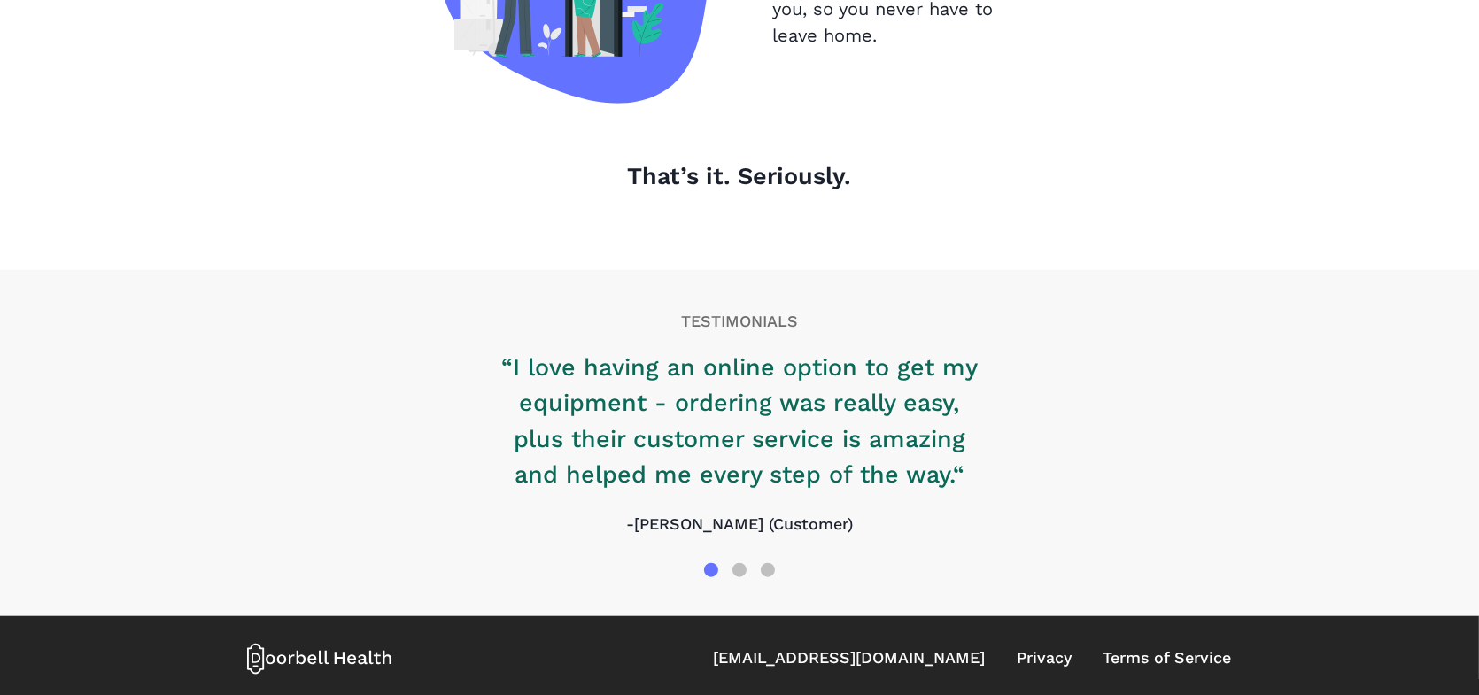
scroll to position [2027, 0]
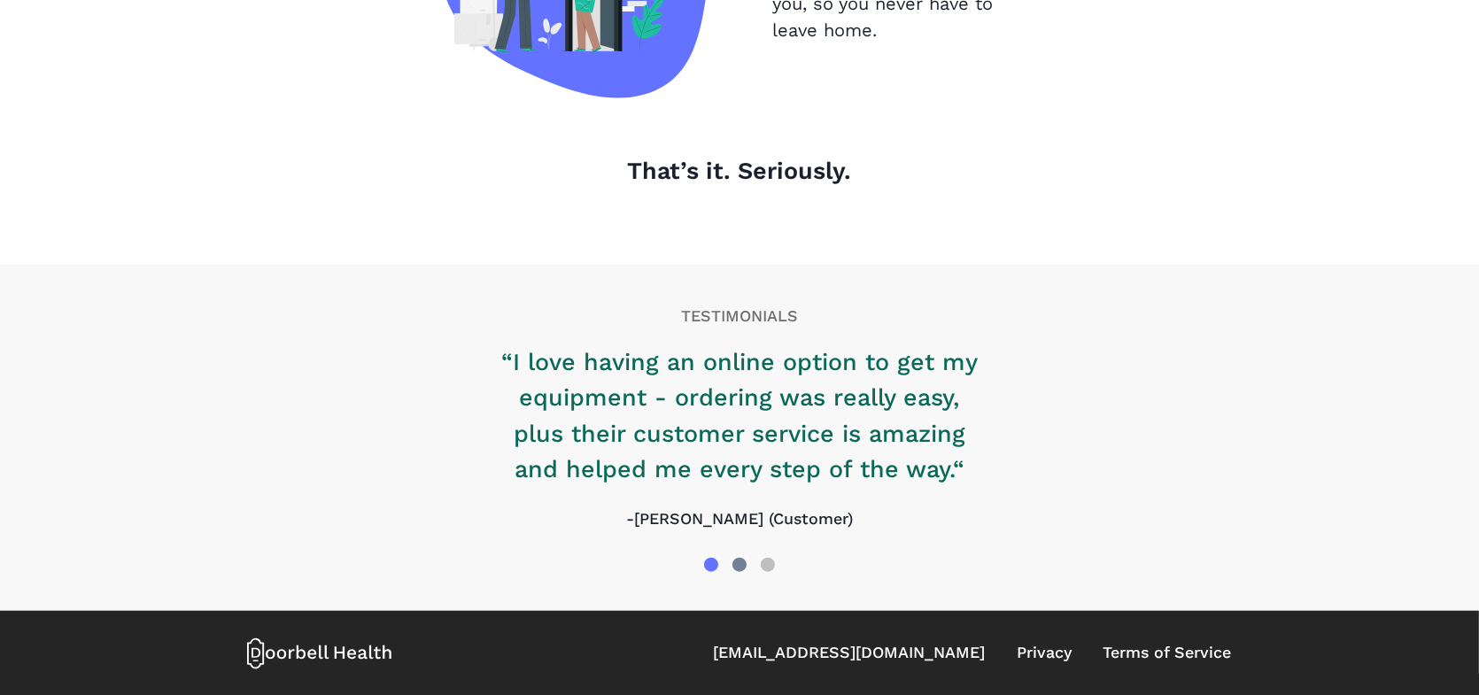
click at [733, 566] on div at bounding box center [740, 565] width 14 height 14
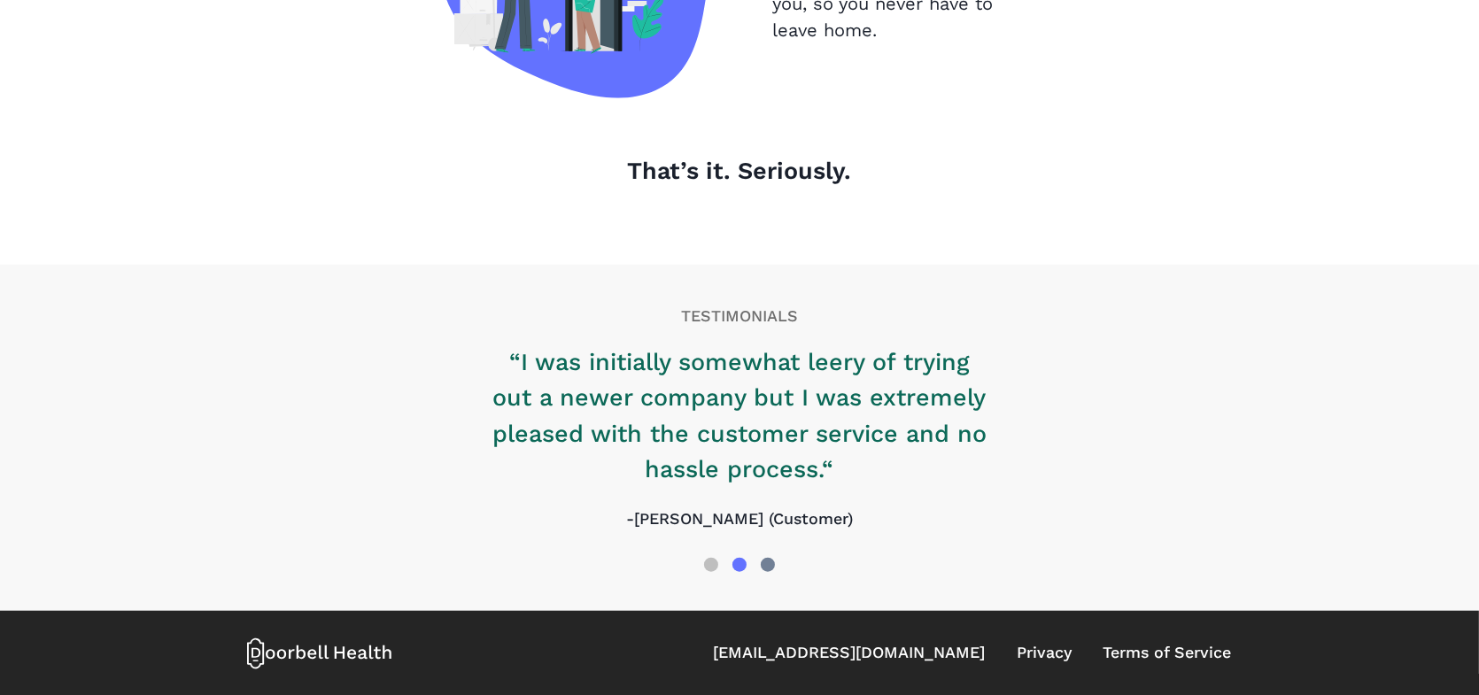
click at [781, 563] on div at bounding box center [768, 565] width 28 height 28
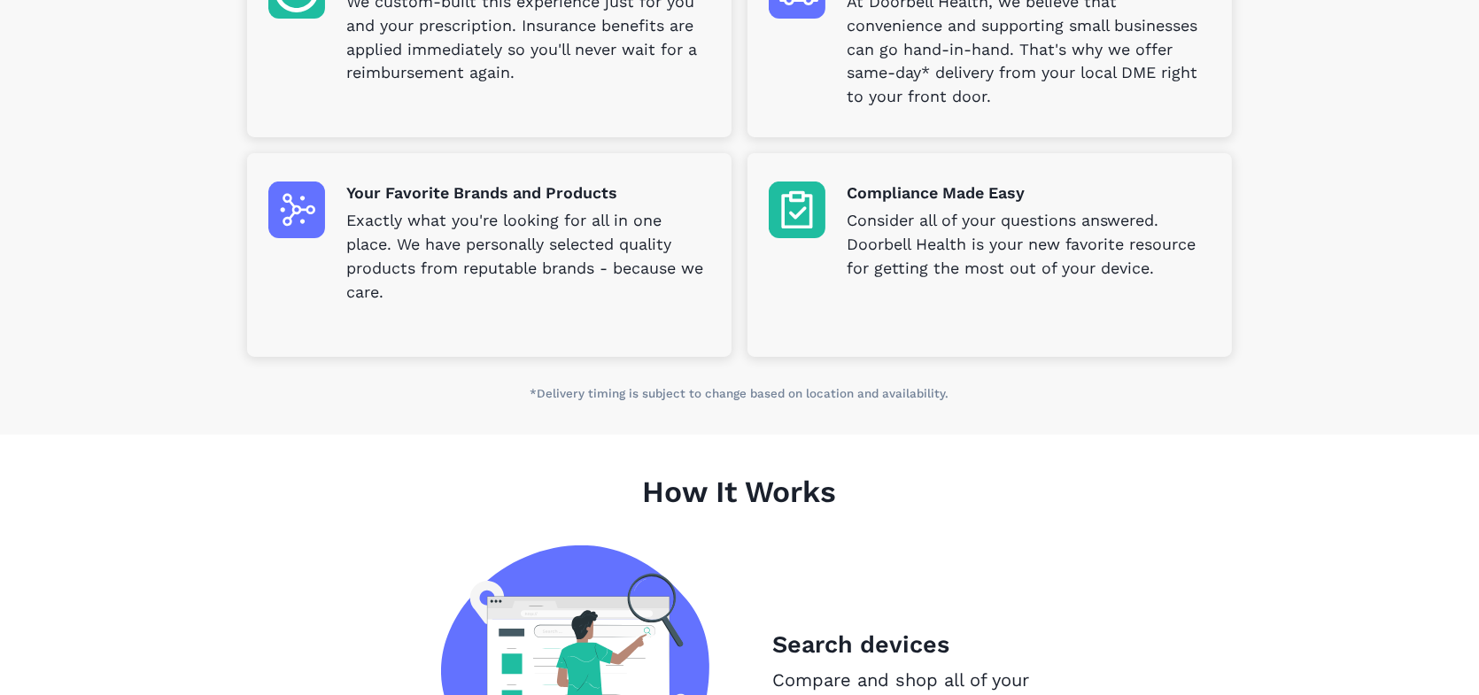
scroll to position [600, 0]
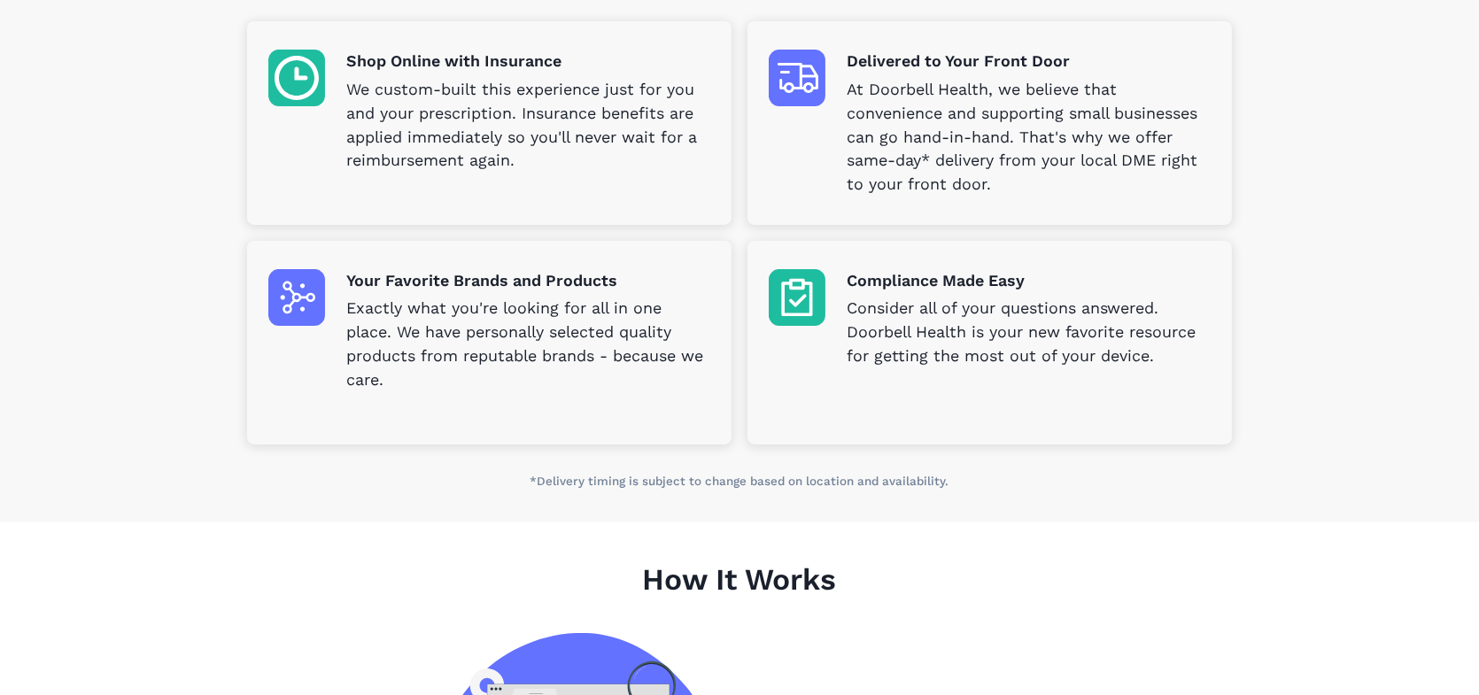
click at [839, 481] on p "*Delivery timing is subject to change based on location and availability." at bounding box center [739, 482] width 984 height 18
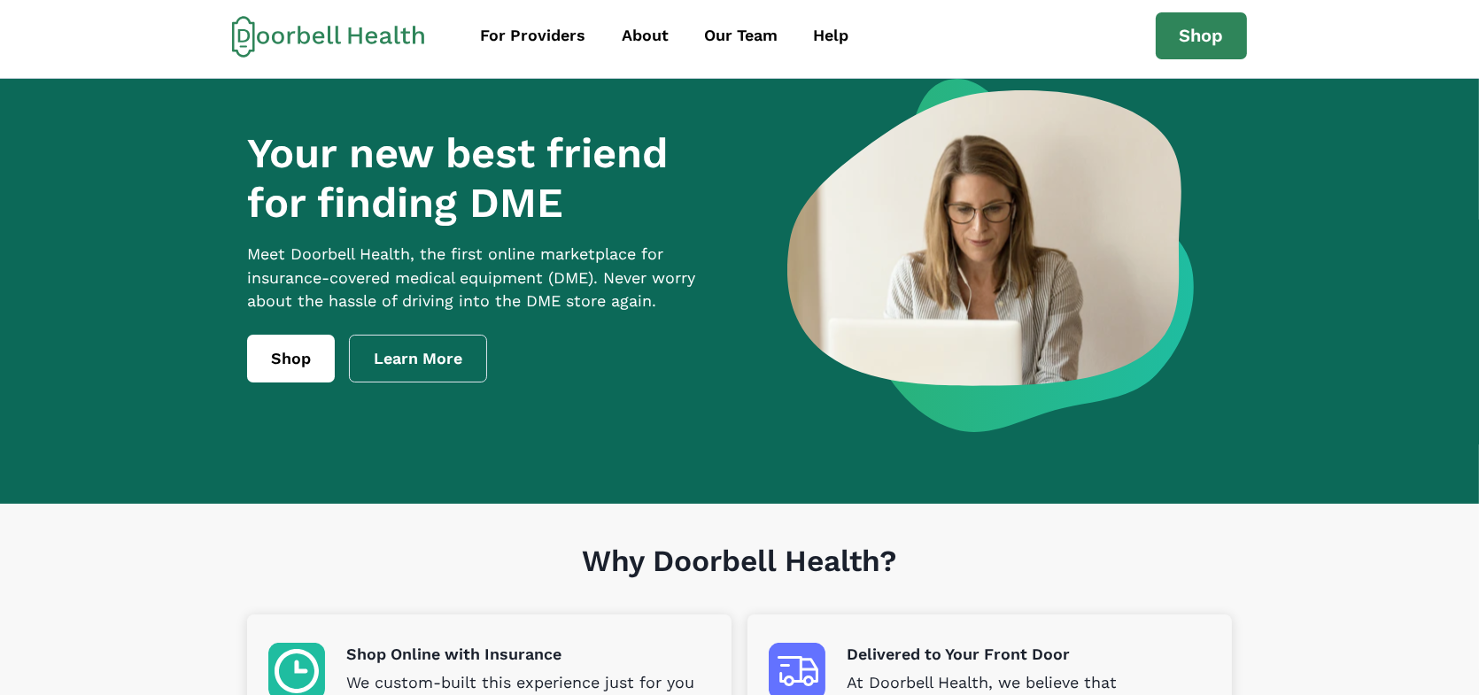
scroll to position [0, 0]
